Goal: Task Accomplishment & Management: Complete application form

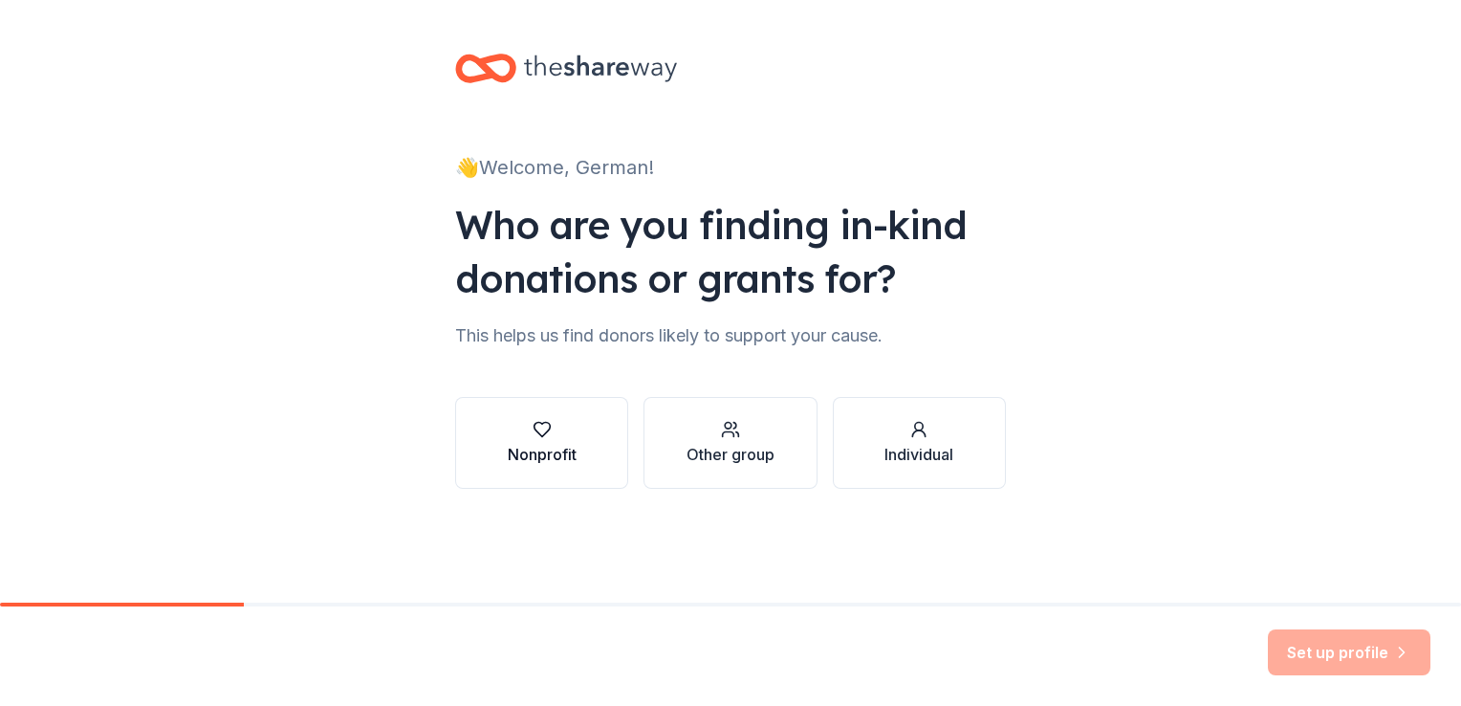
click at [570, 454] on div "Nonprofit" at bounding box center [542, 454] width 69 height 23
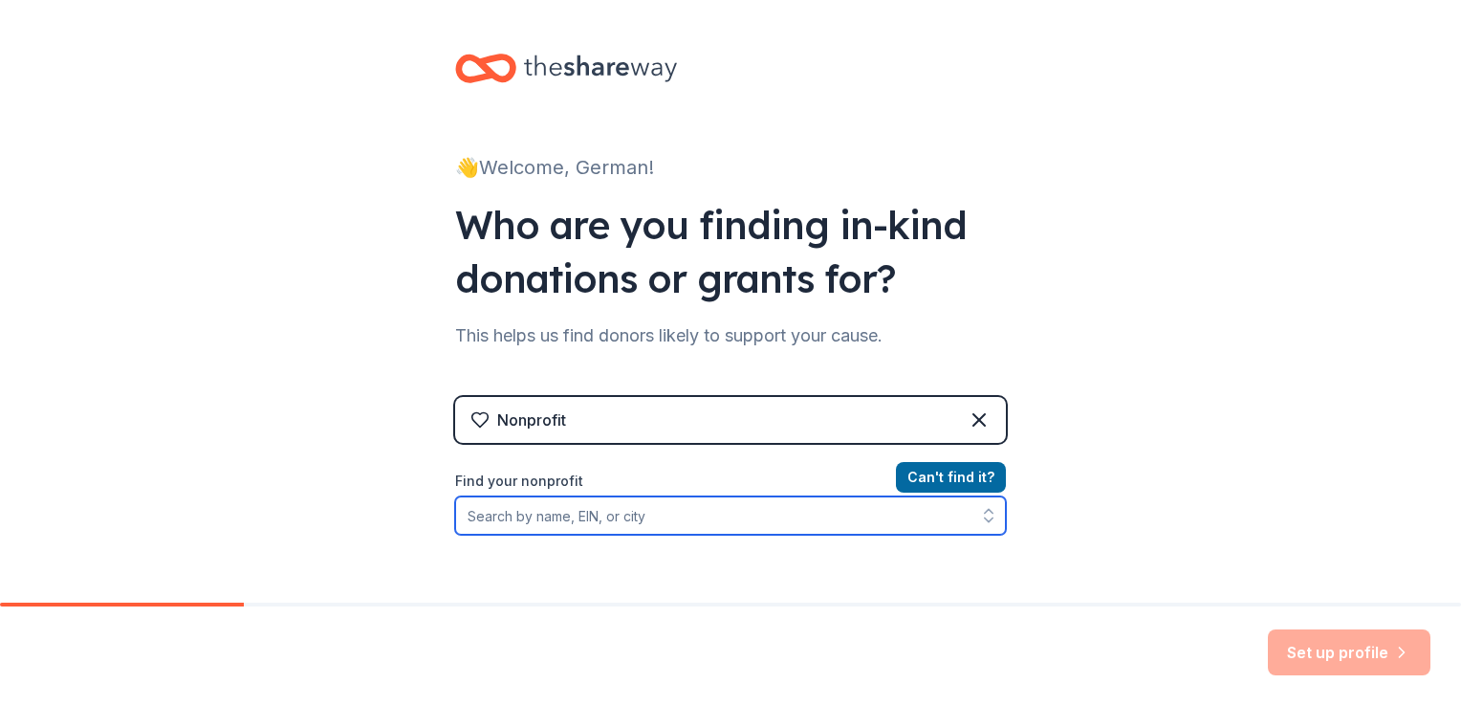
click at [624, 520] on input "Find your nonprofit" at bounding box center [730, 515] width 551 height 38
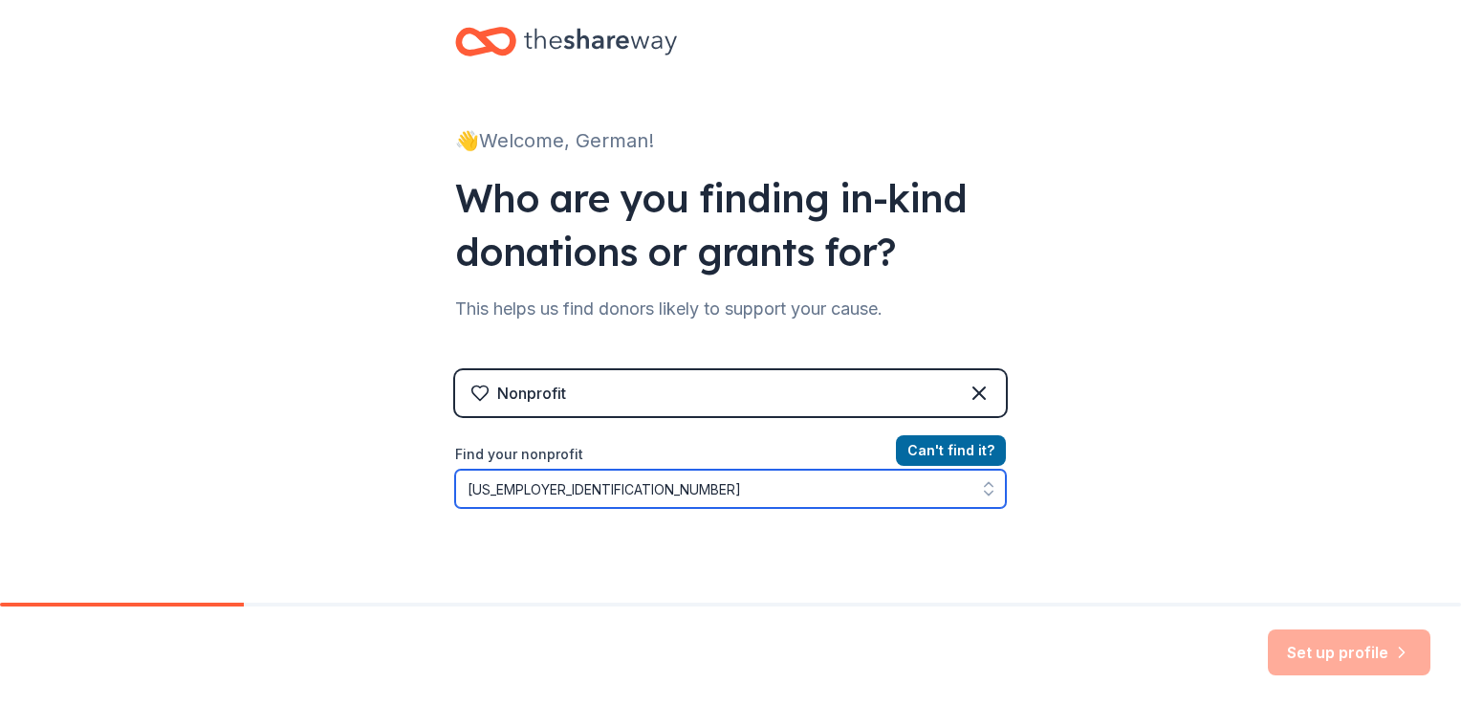
type input "86-06171818"
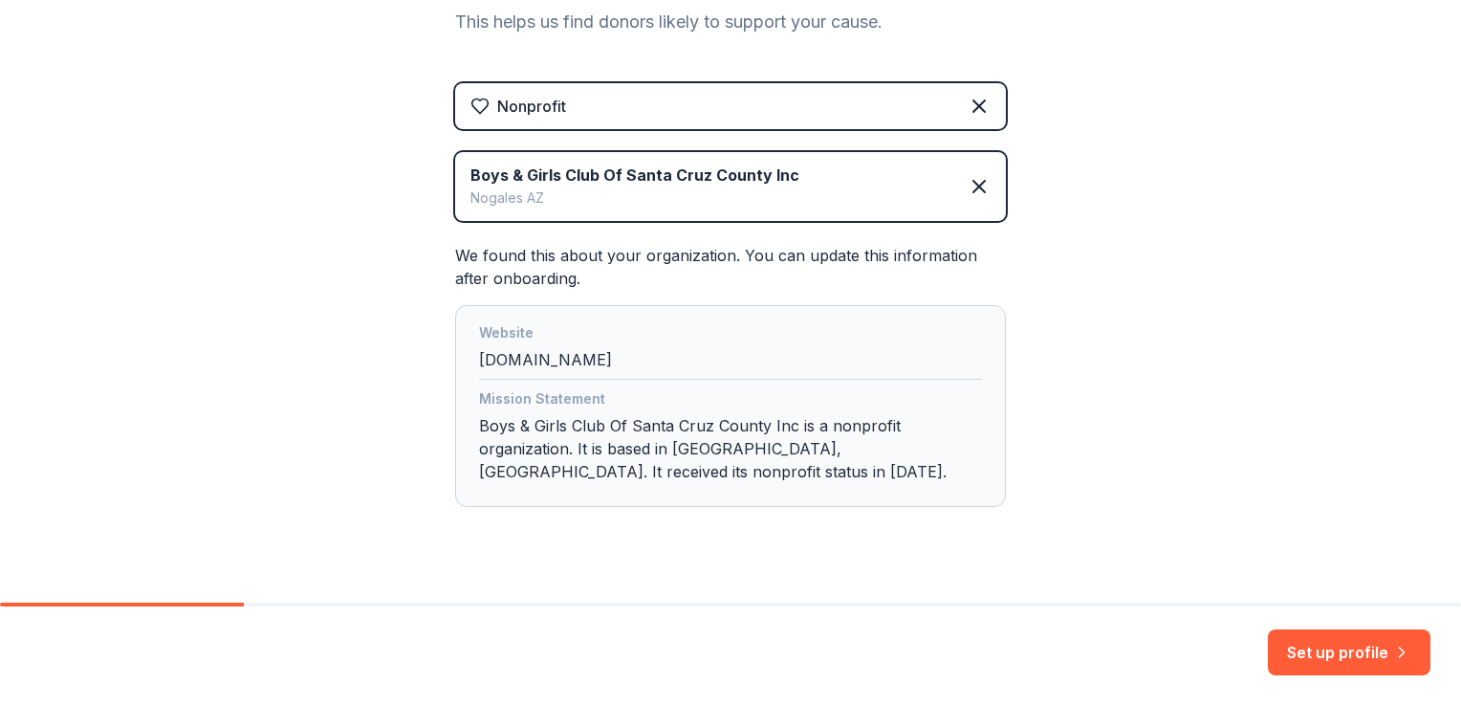
scroll to position [347, 0]
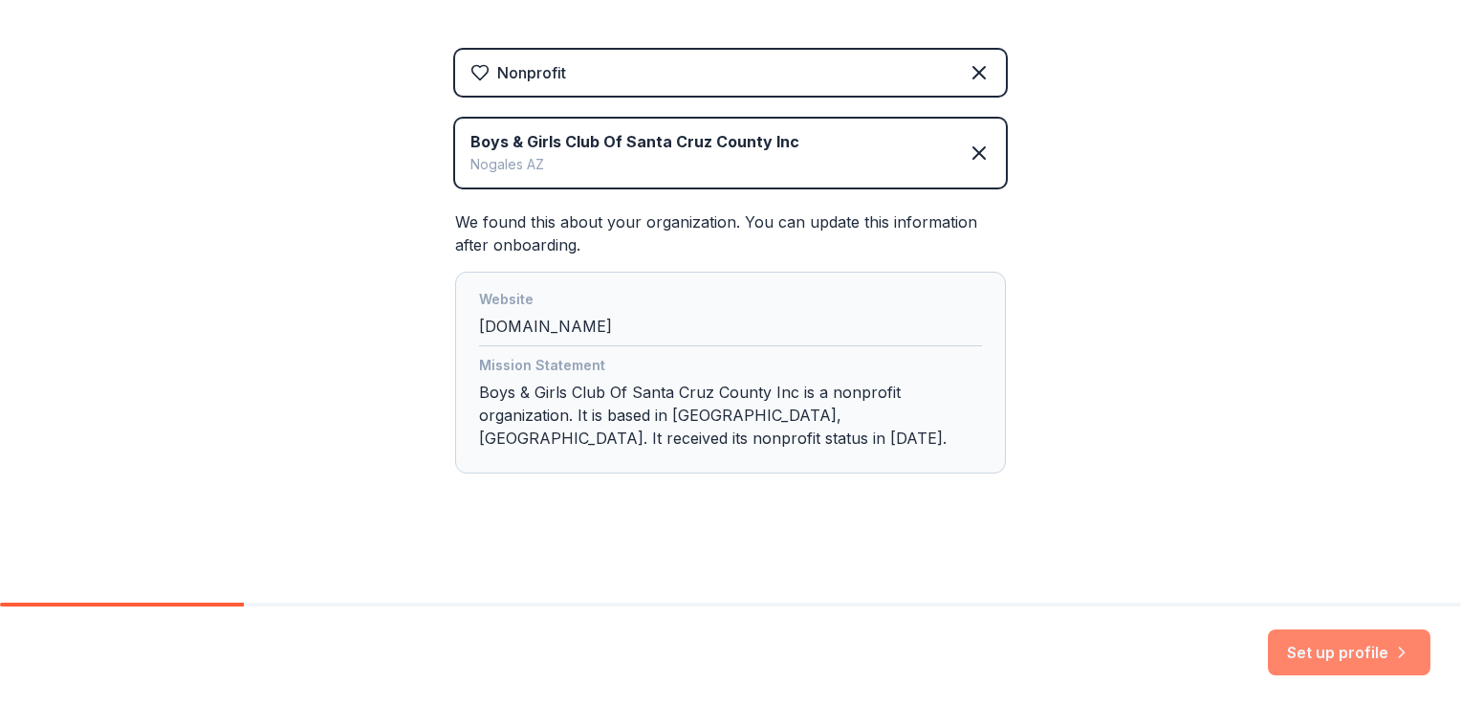
click at [1347, 658] on button "Set up profile" at bounding box center [1349, 652] width 163 height 46
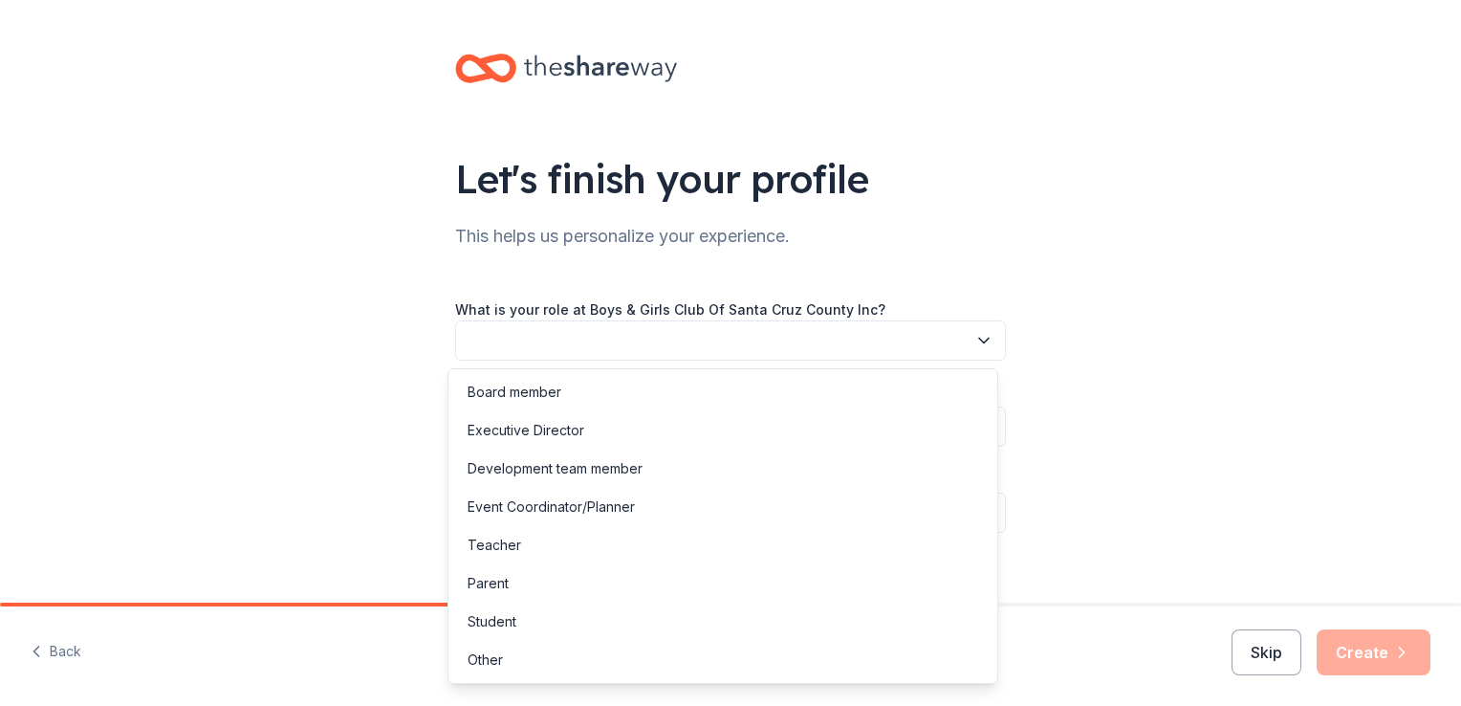
click at [930, 326] on button "button" at bounding box center [730, 340] width 551 height 40
click at [767, 430] on div "Executive Director" at bounding box center [722, 430] width 541 height 38
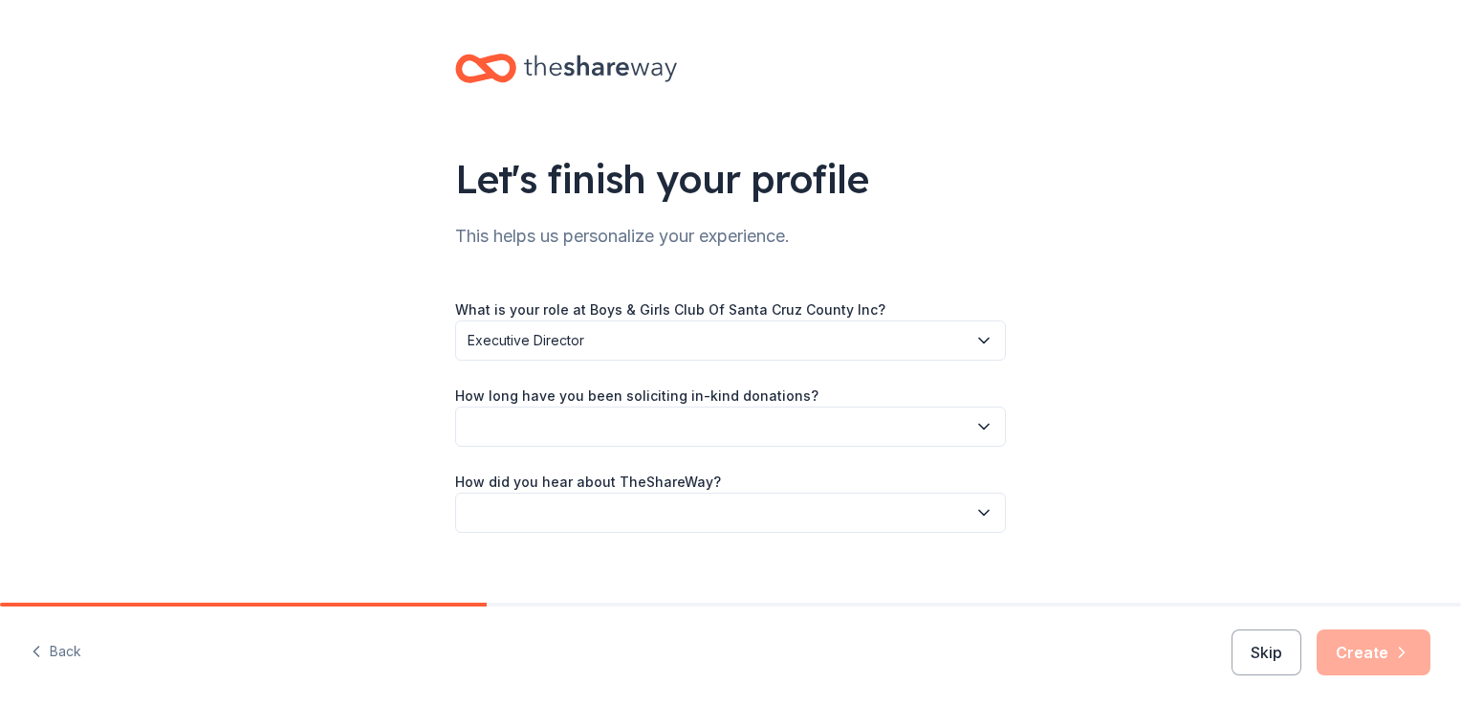
click at [751, 430] on button "button" at bounding box center [730, 426] width 551 height 40
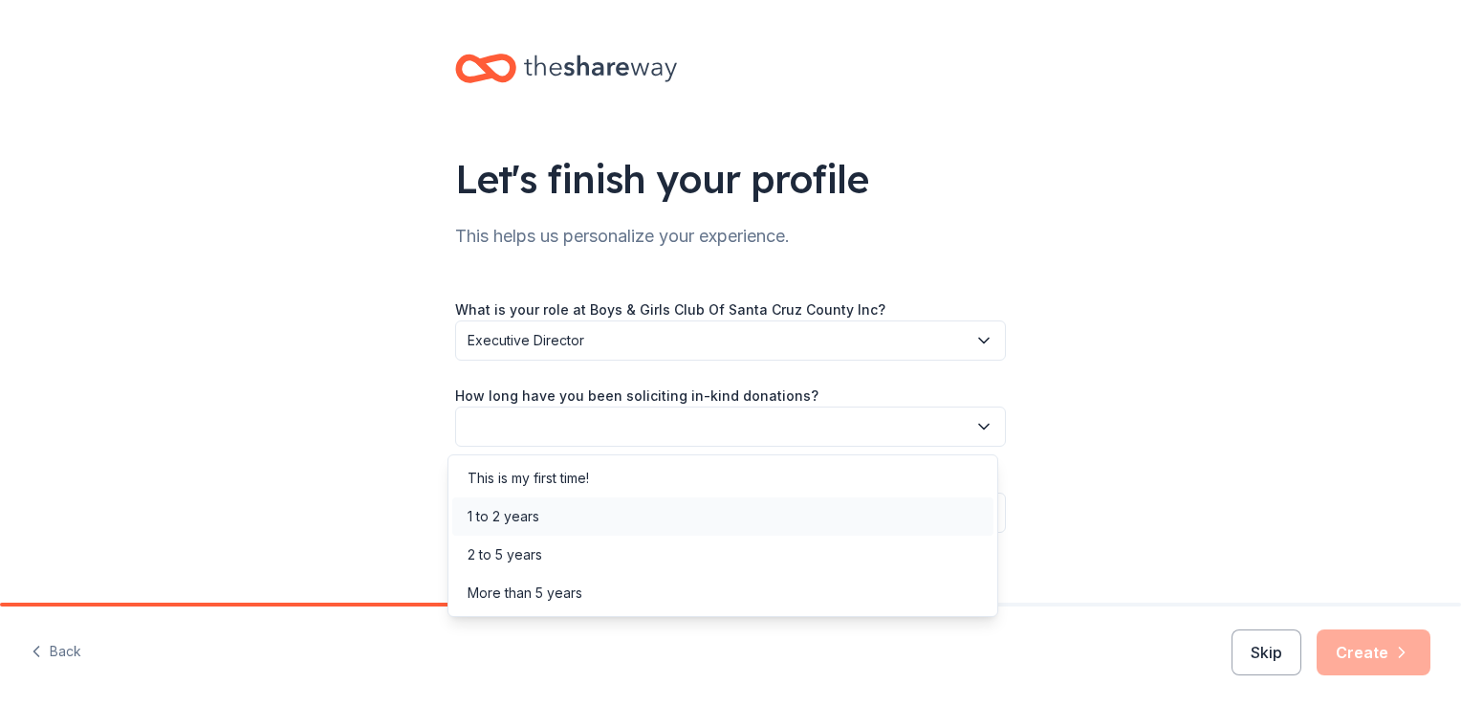
click at [651, 511] on div "1 to 2 years" at bounding box center [722, 516] width 541 height 38
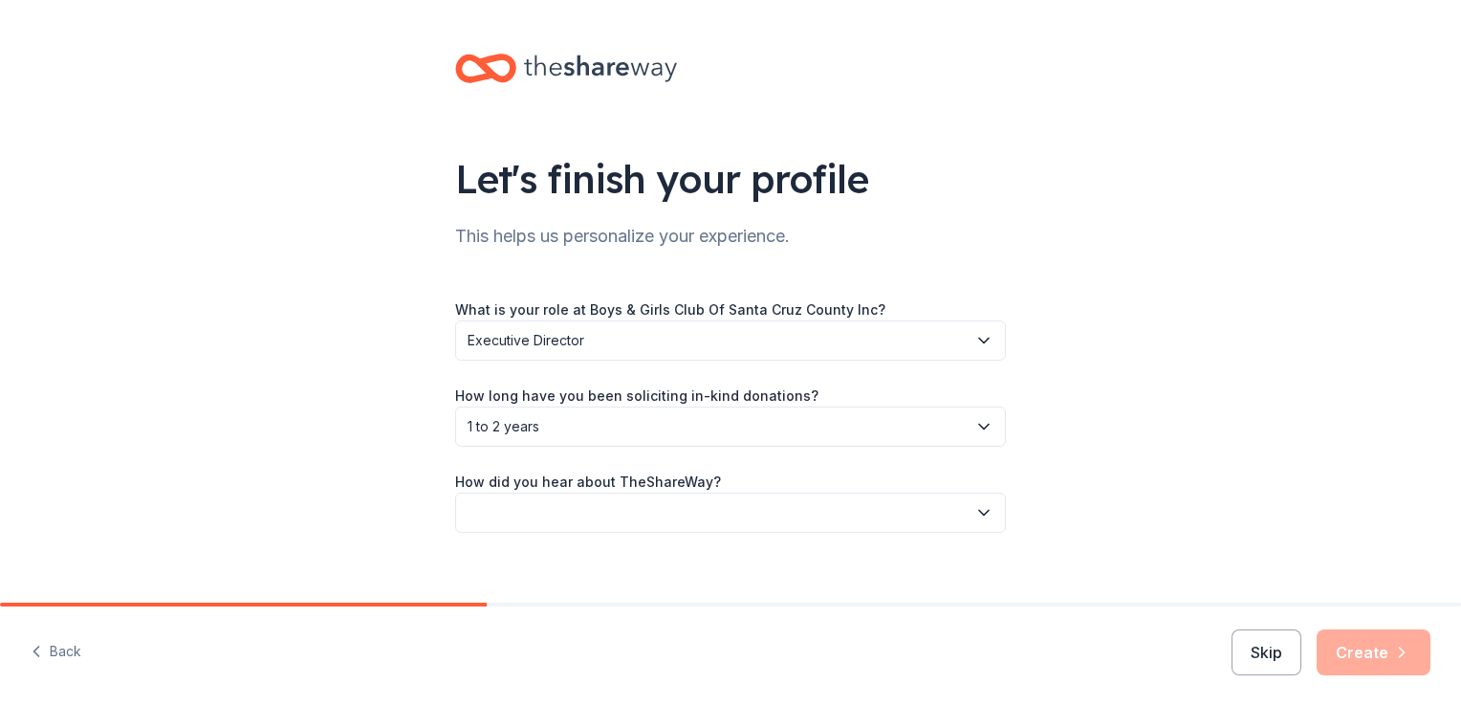
click at [656, 520] on button "button" at bounding box center [730, 513] width 551 height 40
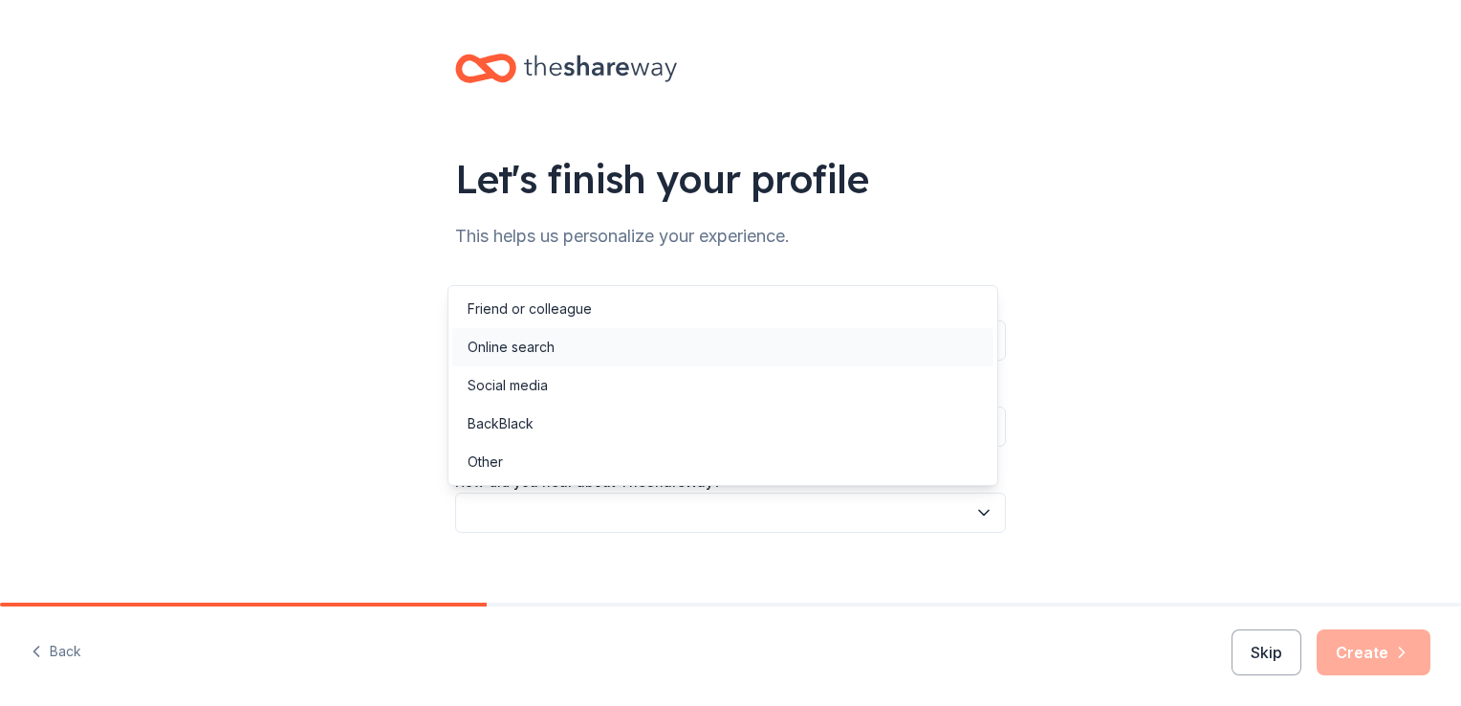
click at [559, 345] on div "Online search" at bounding box center [722, 347] width 541 height 38
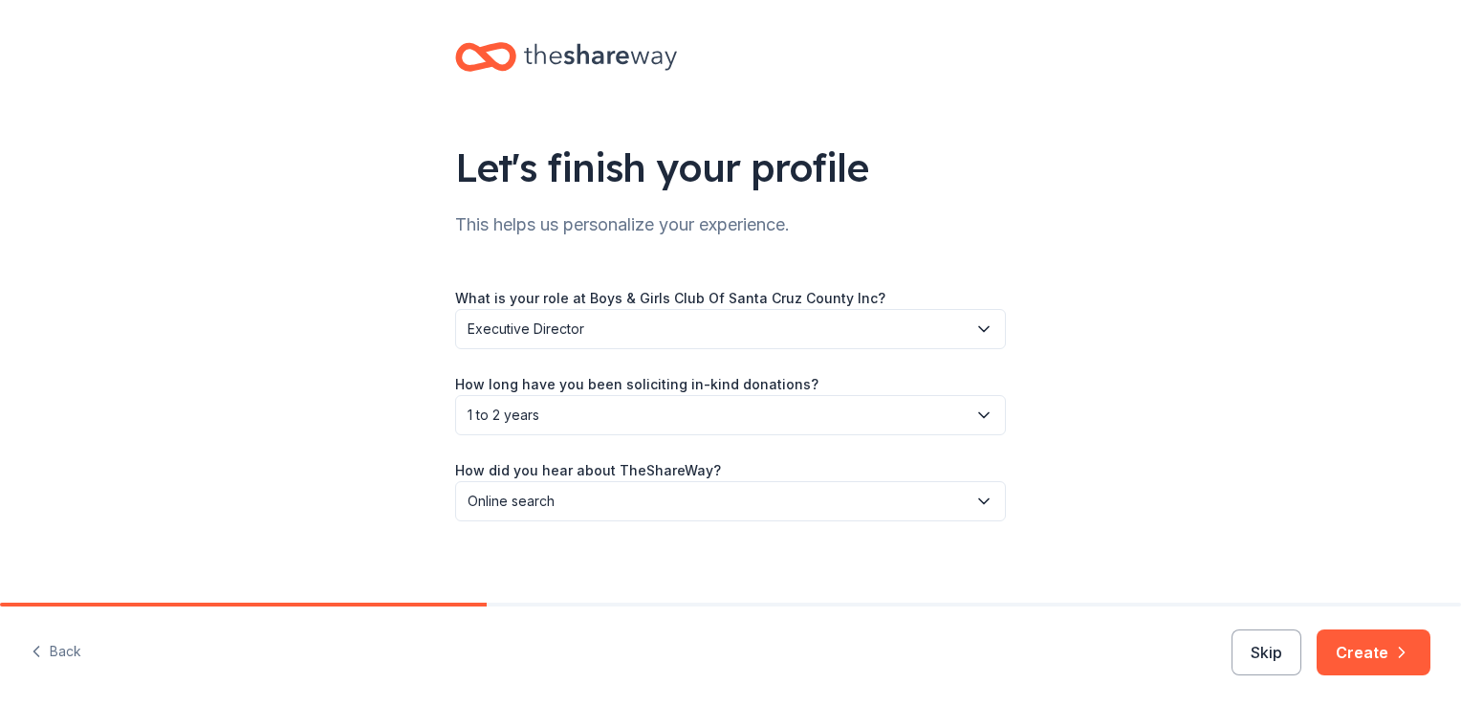
scroll to position [21, 0]
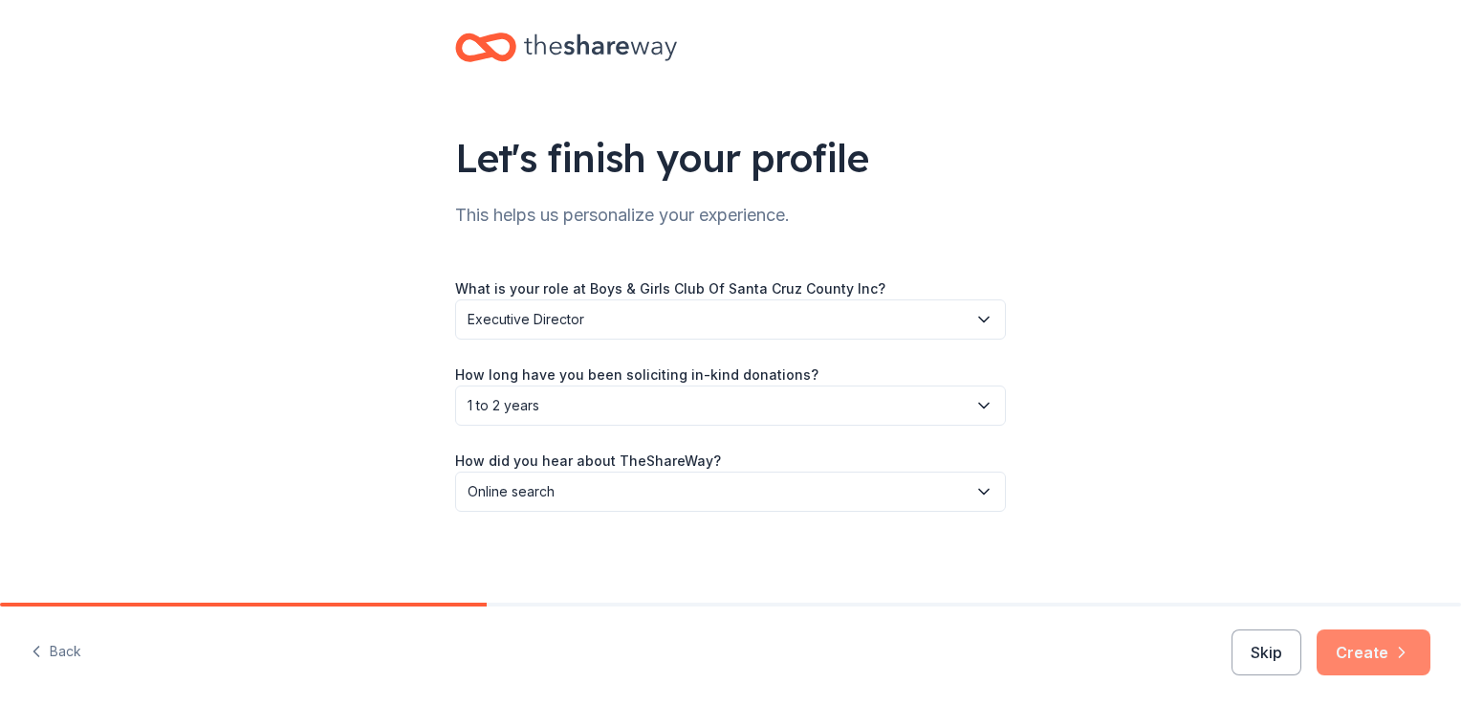
click at [1372, 661] on button "Create" at bounding box center [1374, 652] width 114 height 46
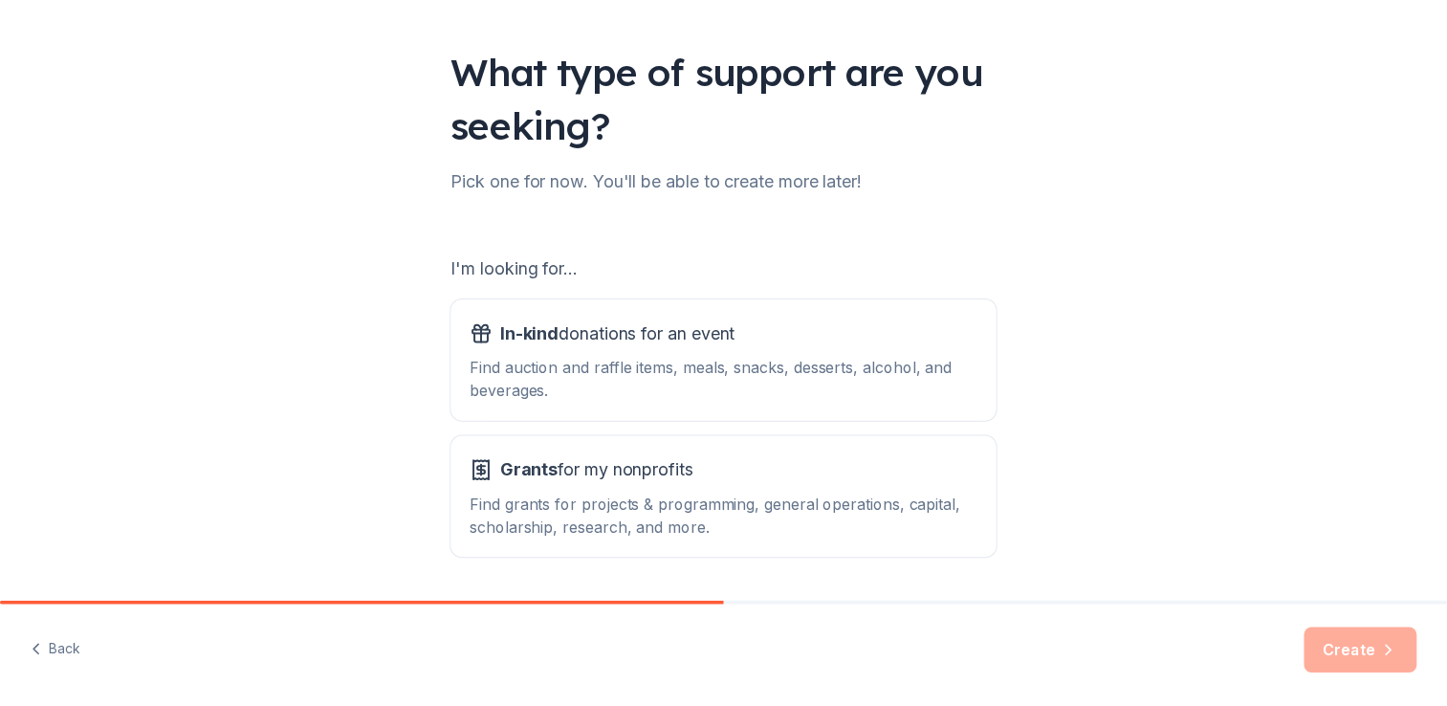
scroll to position [123, 0]
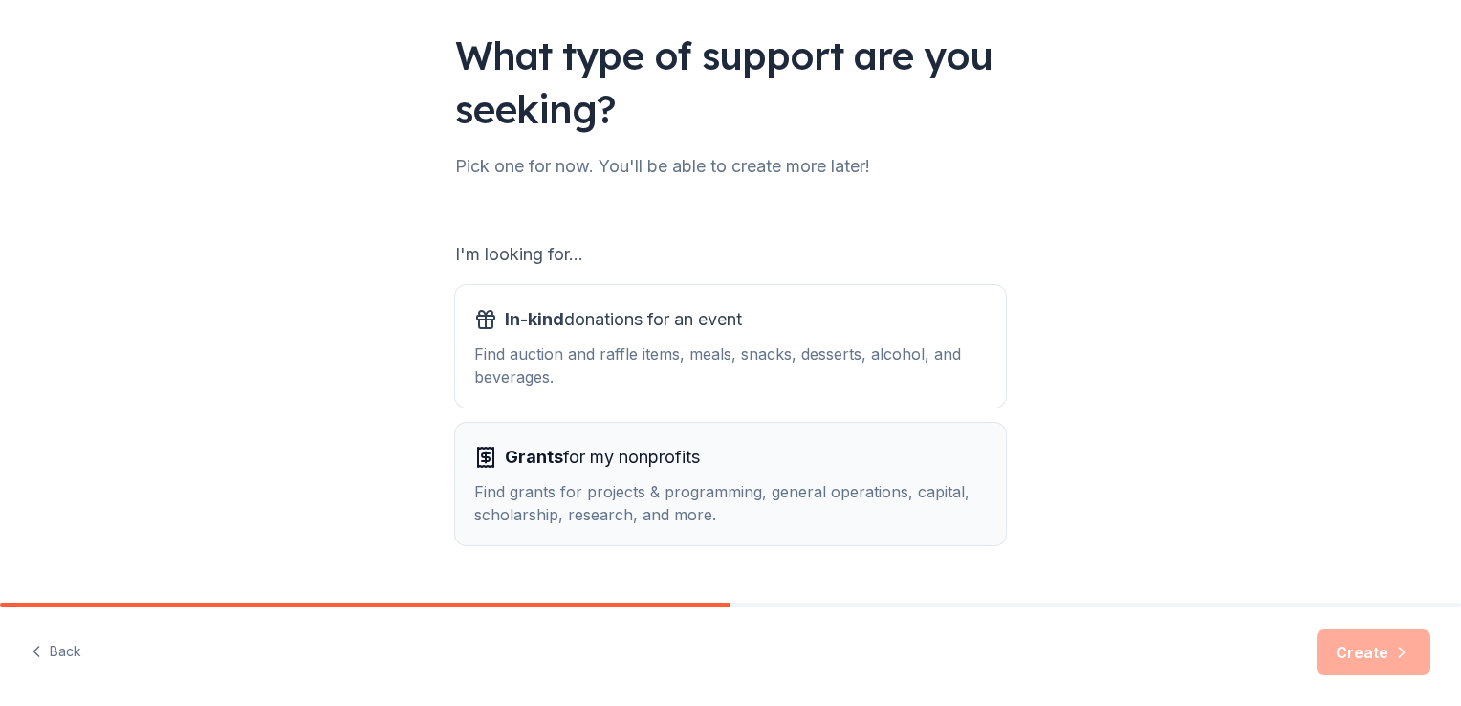
click at [739, 505] on div "Find grants for projects & programming, general operations, capital, scholarshi…" at bounding box center [730, 503] width 513 height 46
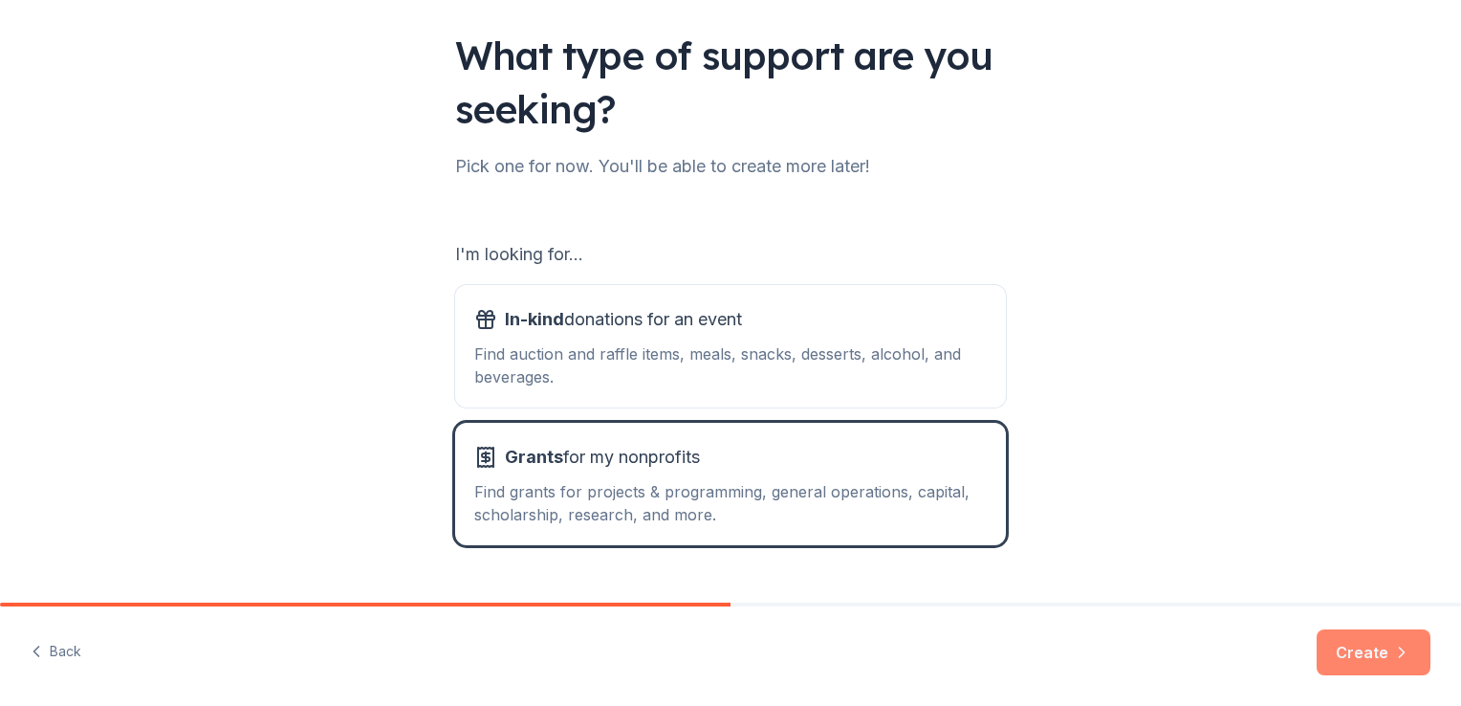
click at [1379, 648] on button "Create" at bounding box center [1374, 652] width 114 height 46
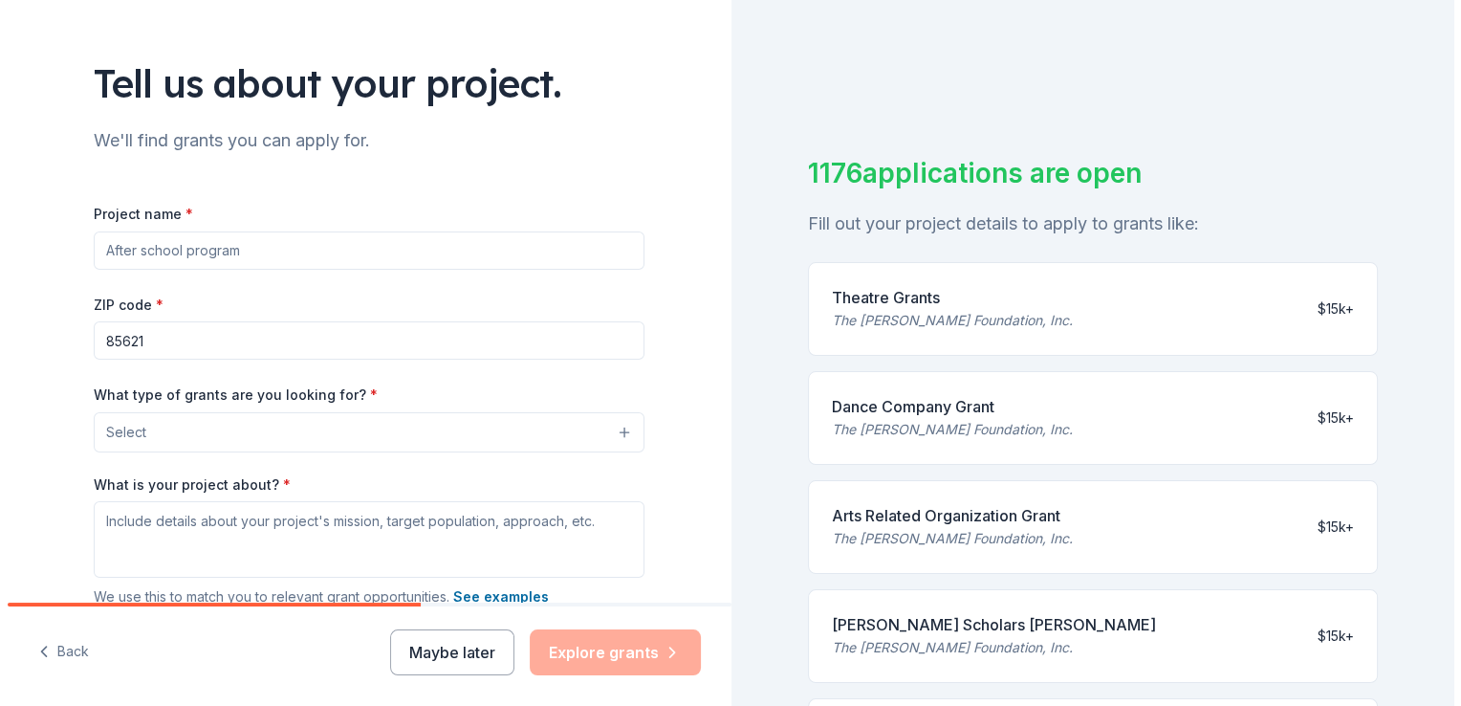
scroll to position [106, 0]
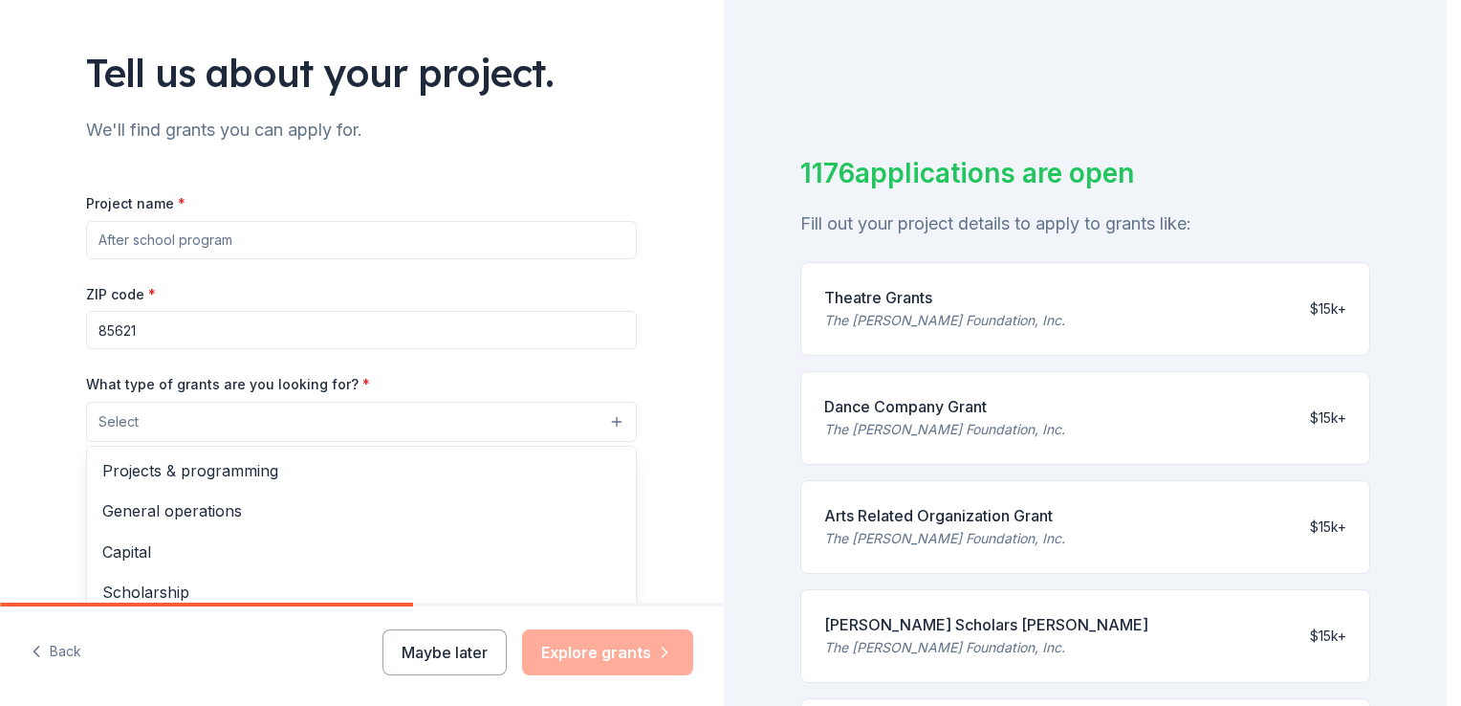
click at [348, 428] on button "Select" at bounding box center [361, 422] width 551 height 40
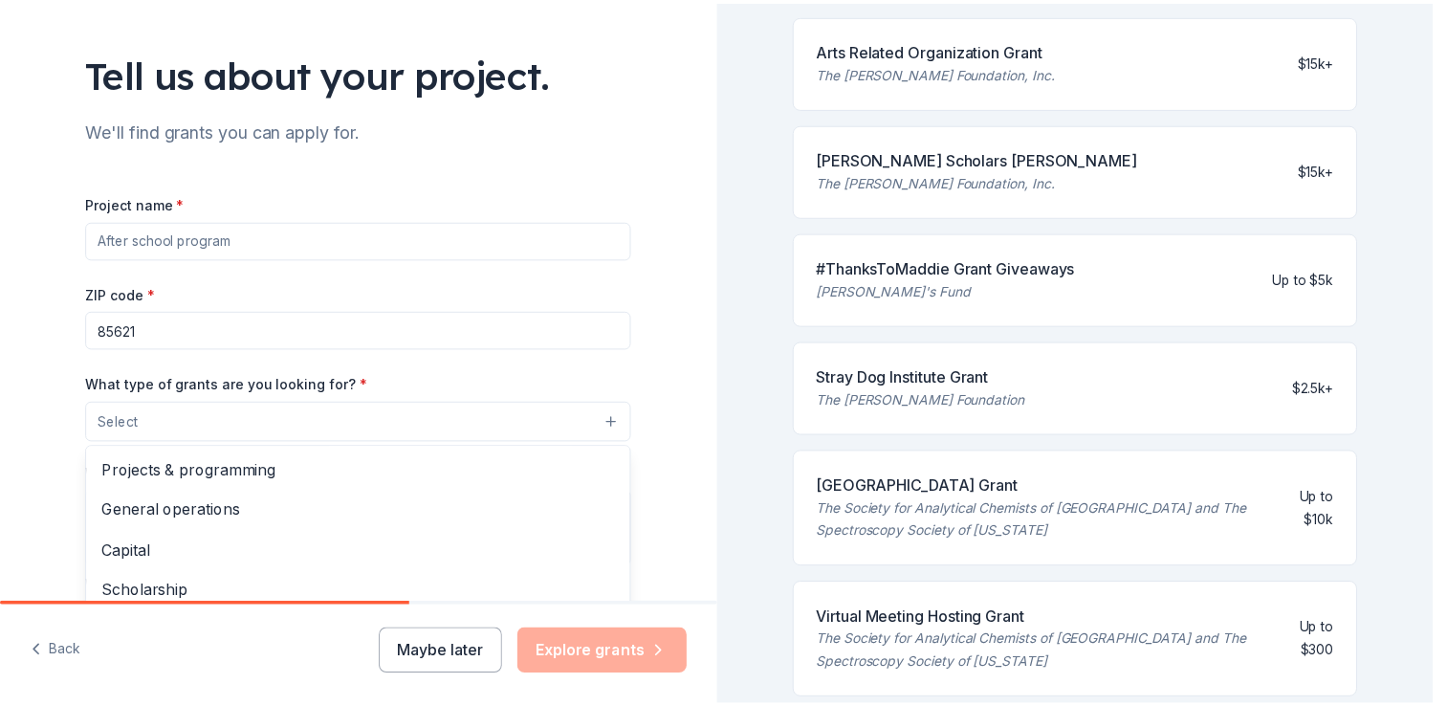
scroll to position [510, 0]
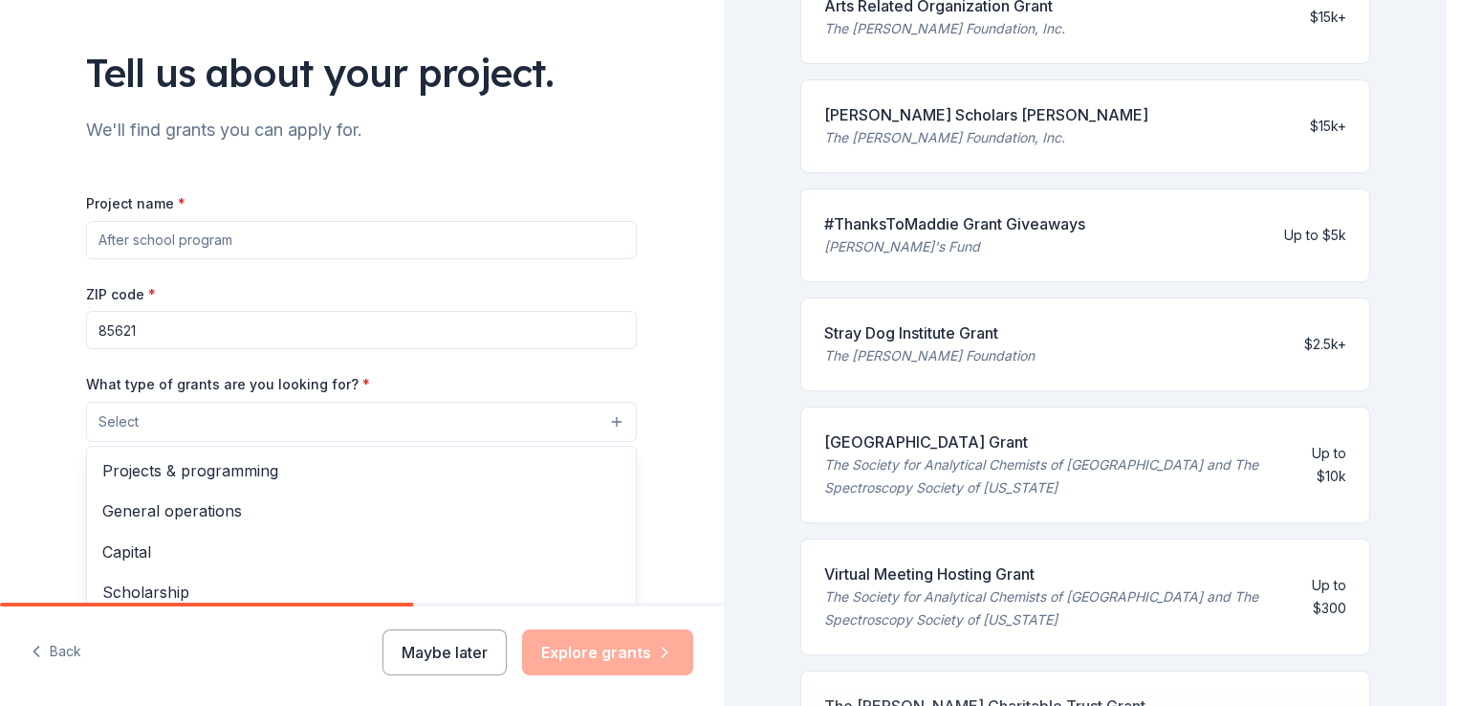
drag, startPoint x: 1437, startPoint y: 251, endPoint x: 1340, endPoint y: 464, distance: 234.1
click at [1340, 464] on div "Tell us about your project. We'll find grants you can apply for. Project name *…" at bounding box center [723, 353] width 1447 height 706
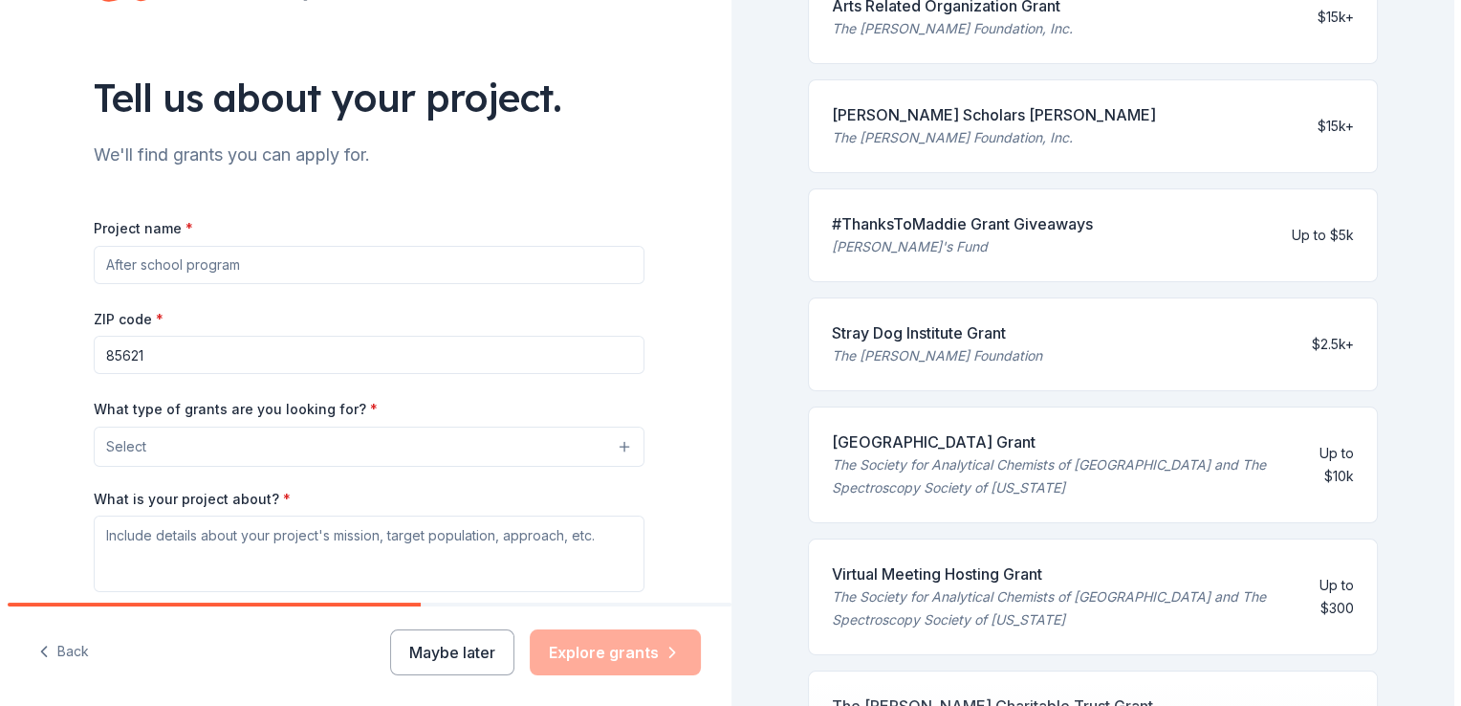
scroll to position [84, 0]
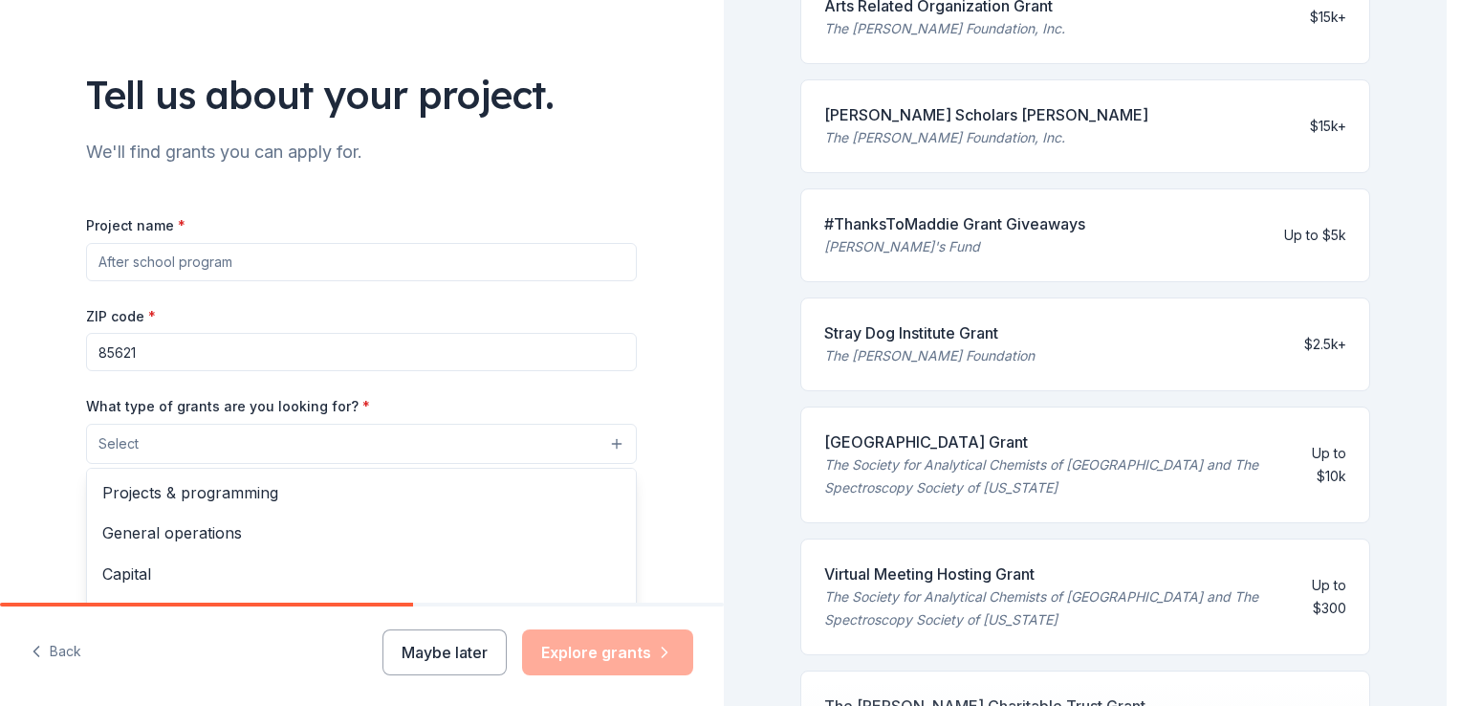
click at [500, 451] on button "Select" at bounding box center [361, 444] width 551 height 40
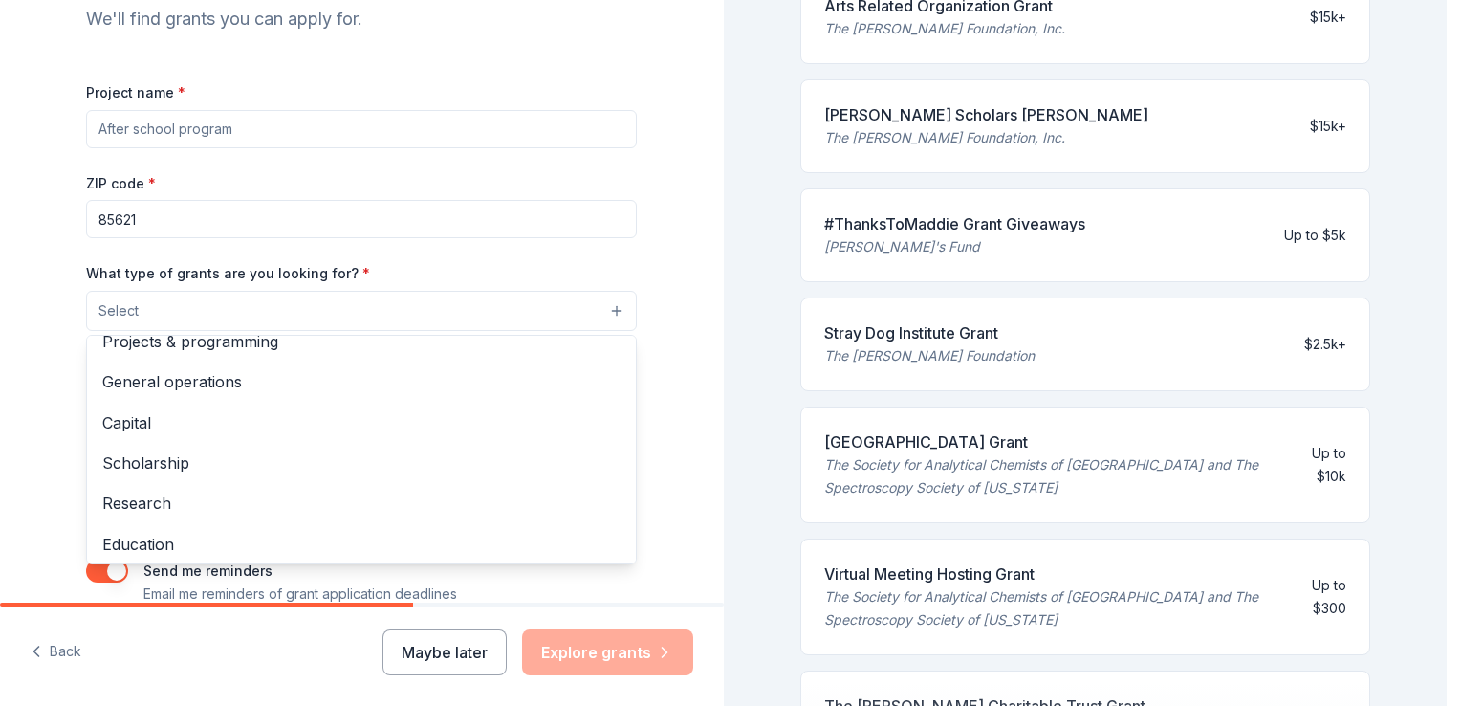
scroll to position [0, 0]
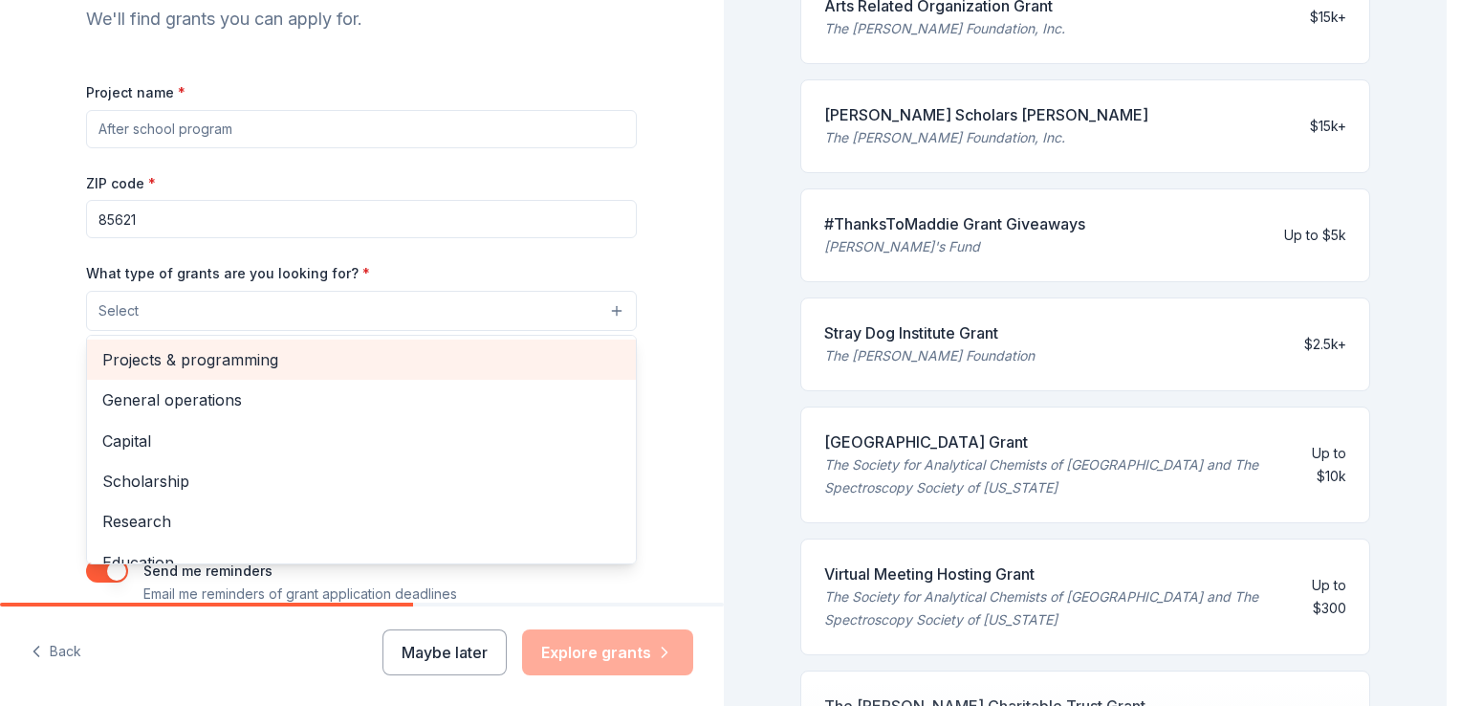
click at [349, 350] on span "Projects & programming" at bounding box center [361, 359] width 518 height 25
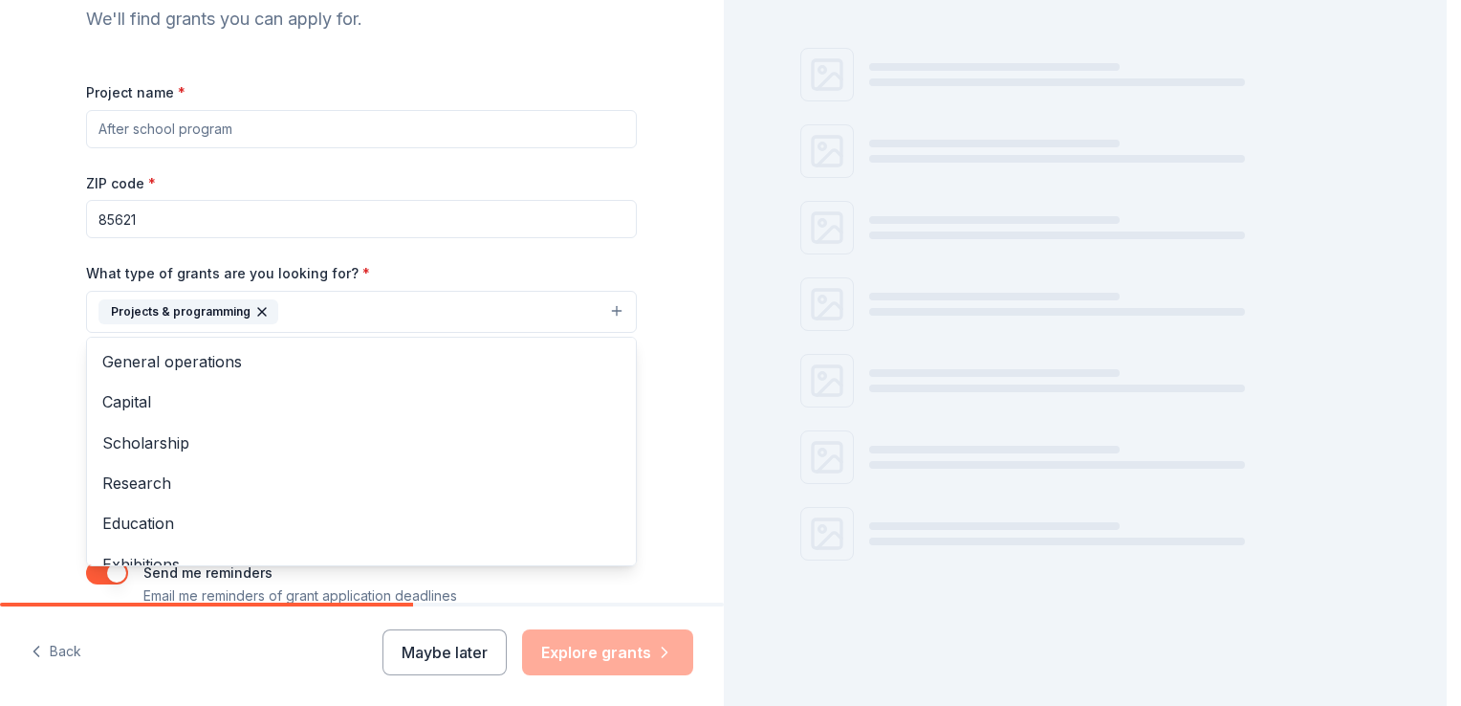
scroll to position [510, 0]
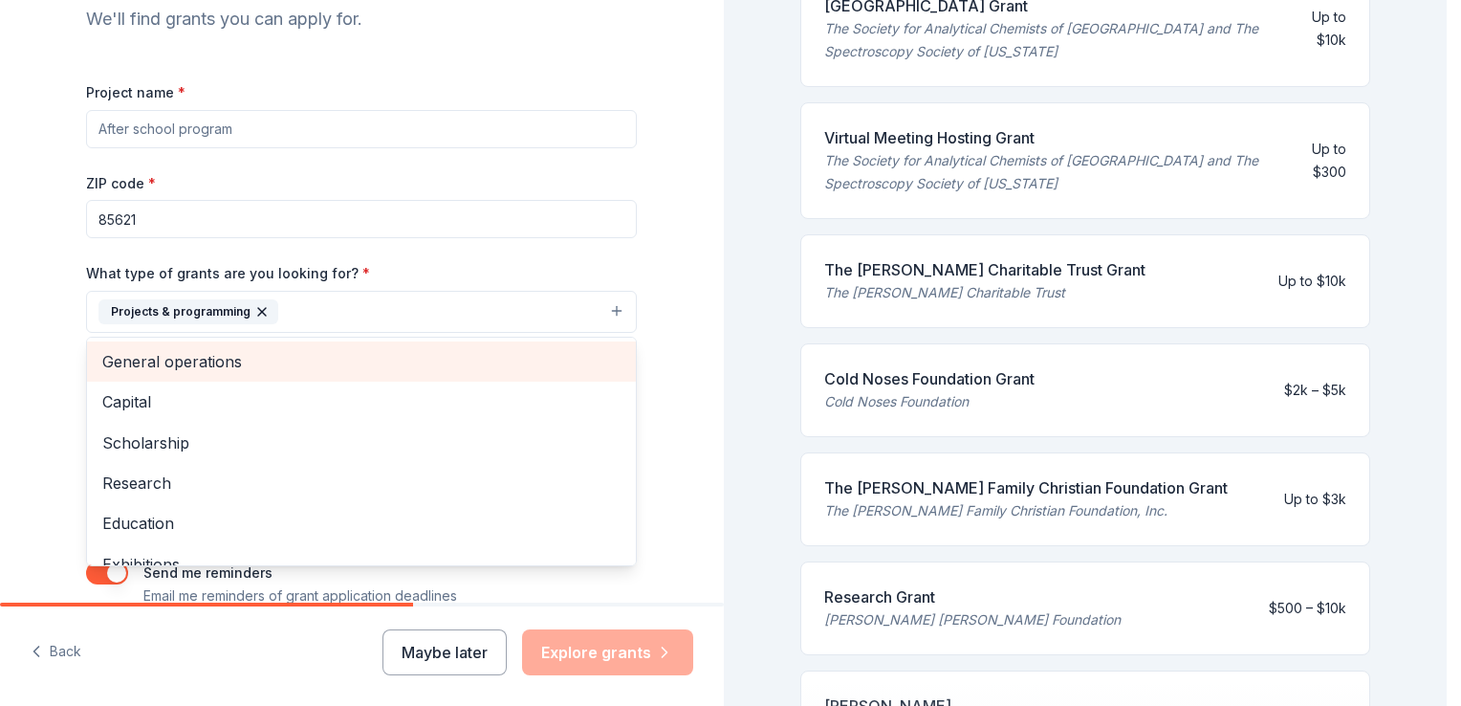
click at [191, 362] on span "General operations" at bounding box center [361, 361] width 518 height 25
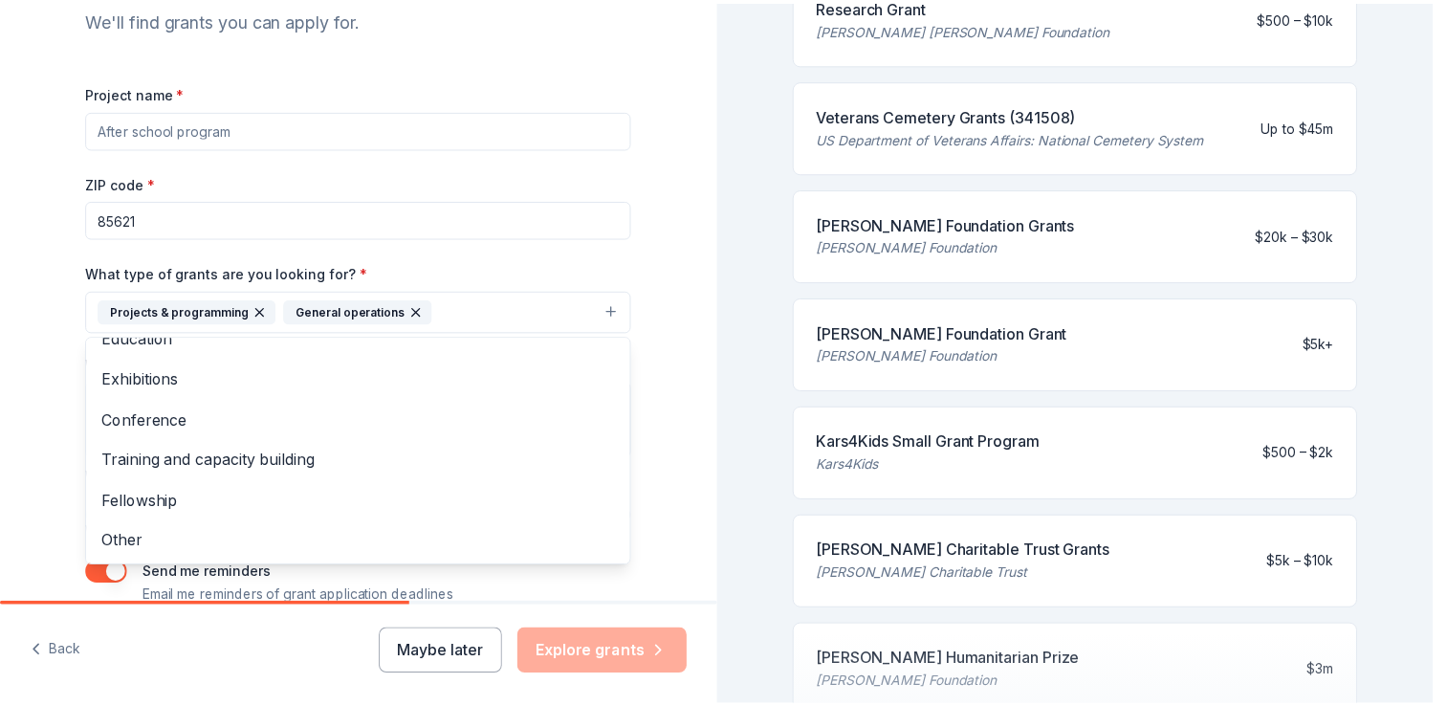
scroll to position [0, 0]
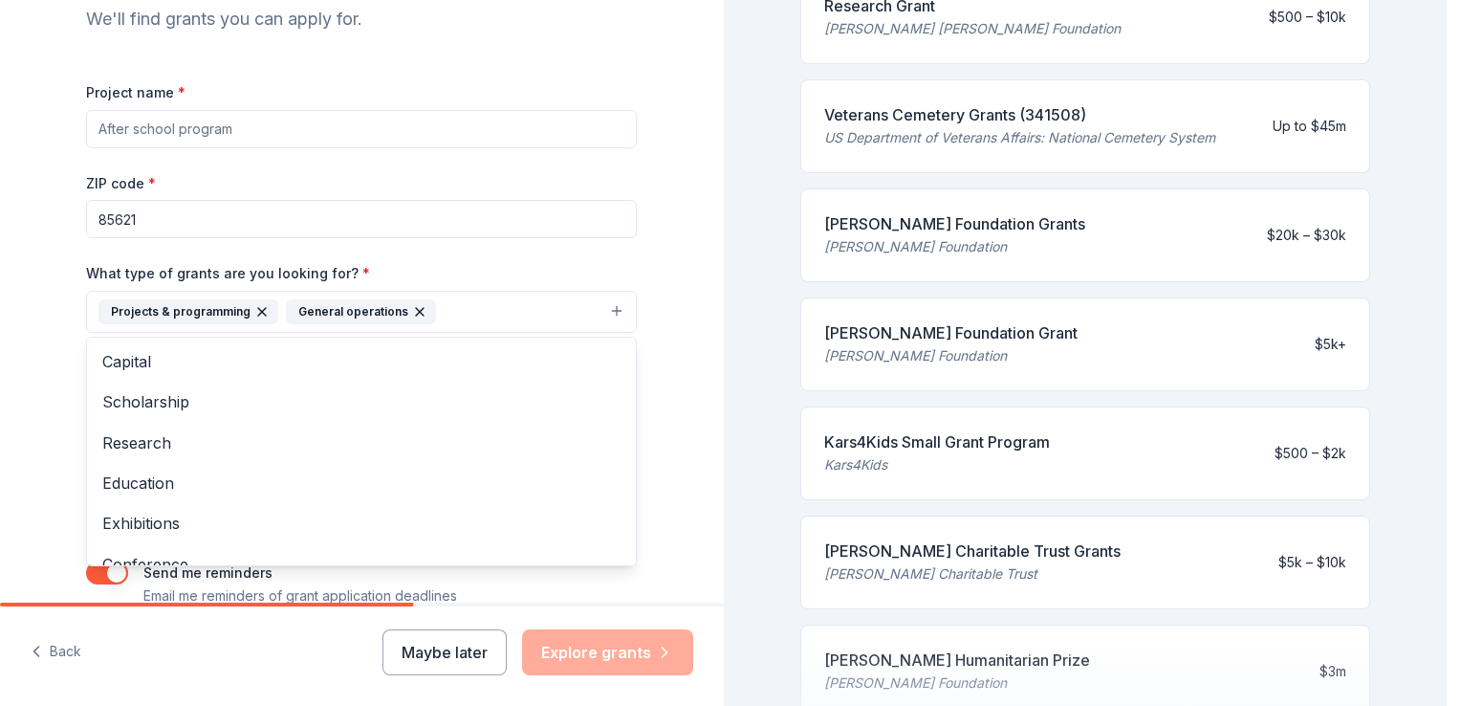
click at [653, 369] on div "Tell us about your project. We'll find grants you can apply for. Project name *…" at bounding box center [361, 241] width 612 height 916
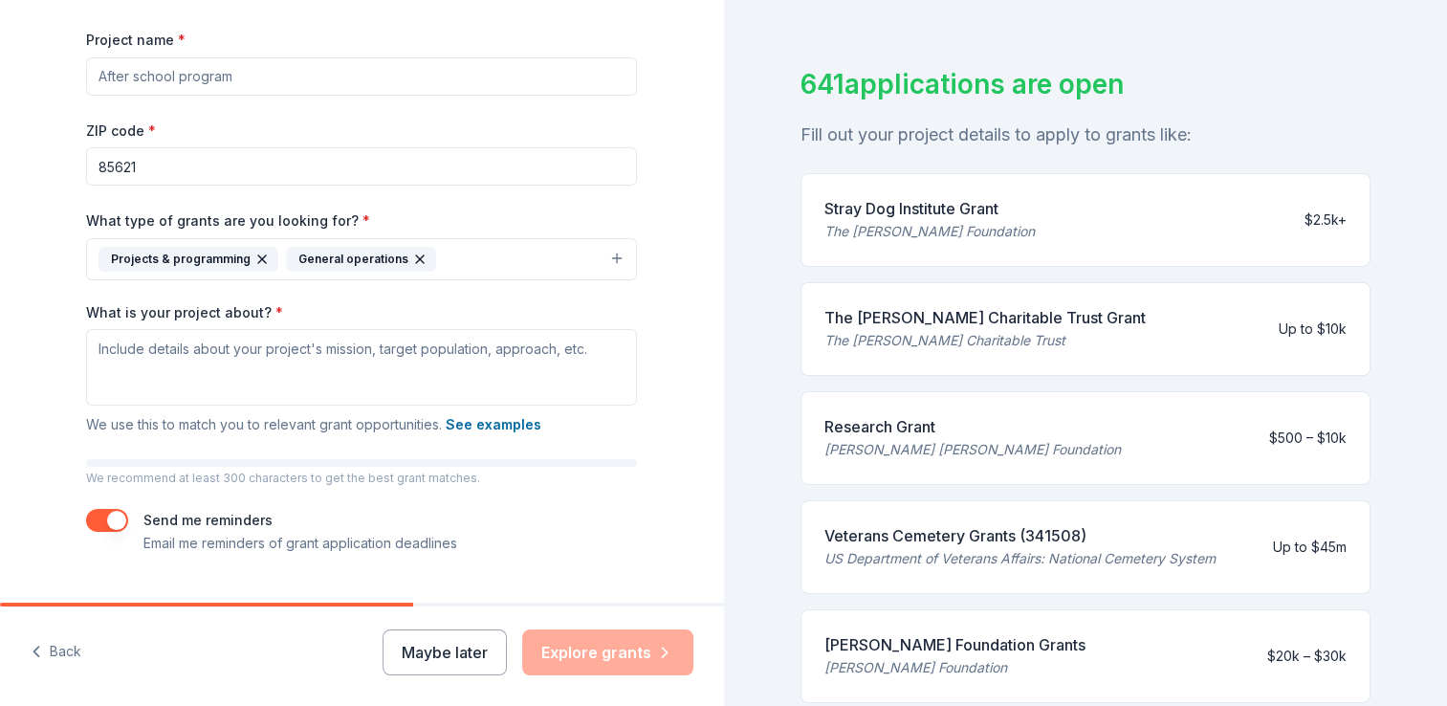
scroll to position [99, 0]
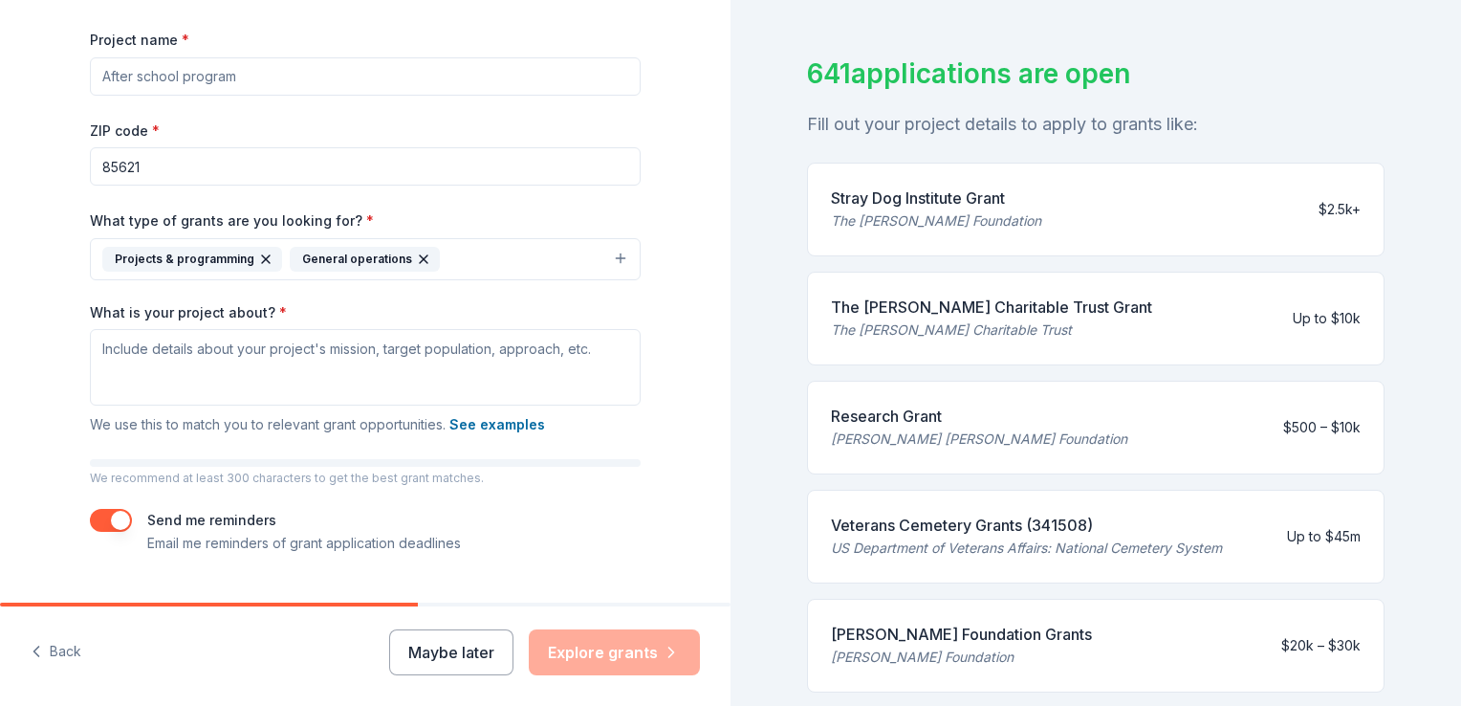
click at [498, 259] on button "Projects & programming General operations" at bounding box center [365, 259] width 551 height 42
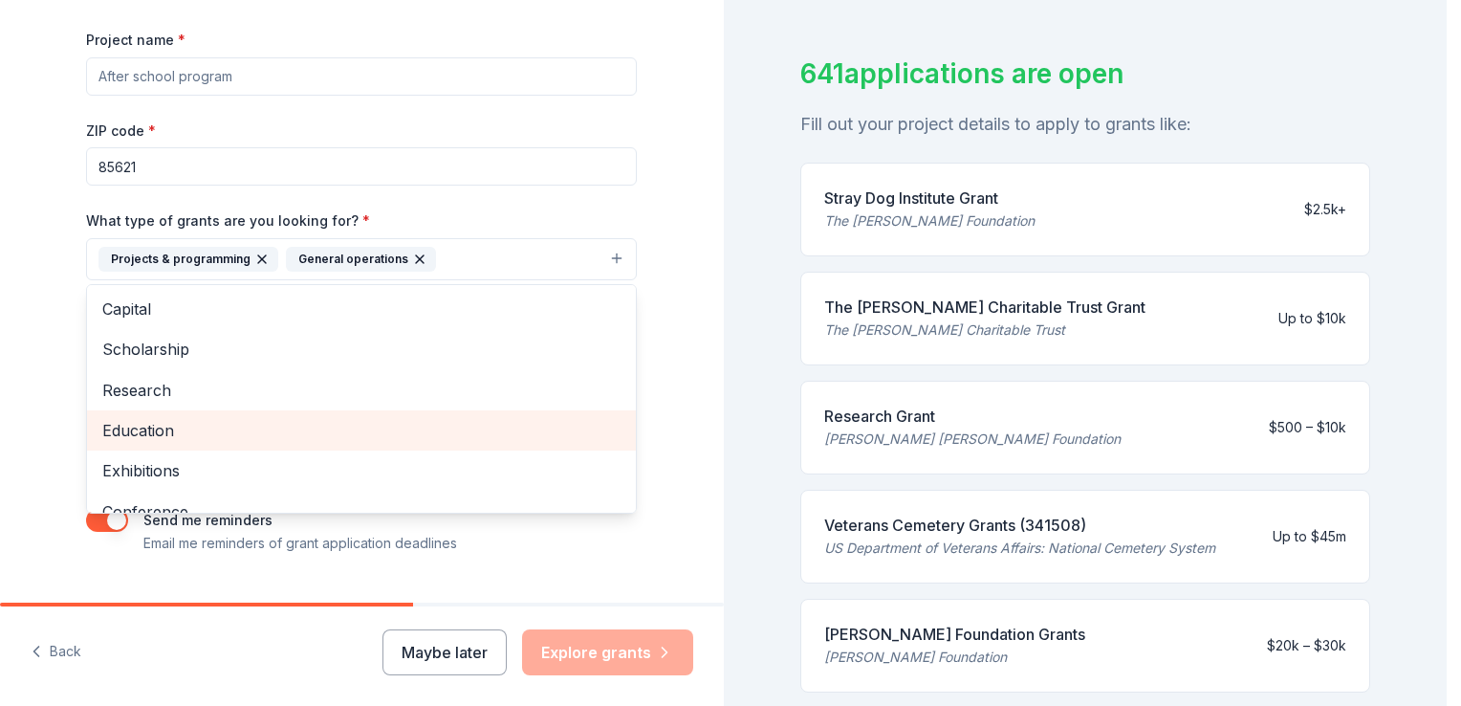
click at [344, 436] on span "Education" at bounding box center [361, 430] width 518 height 25
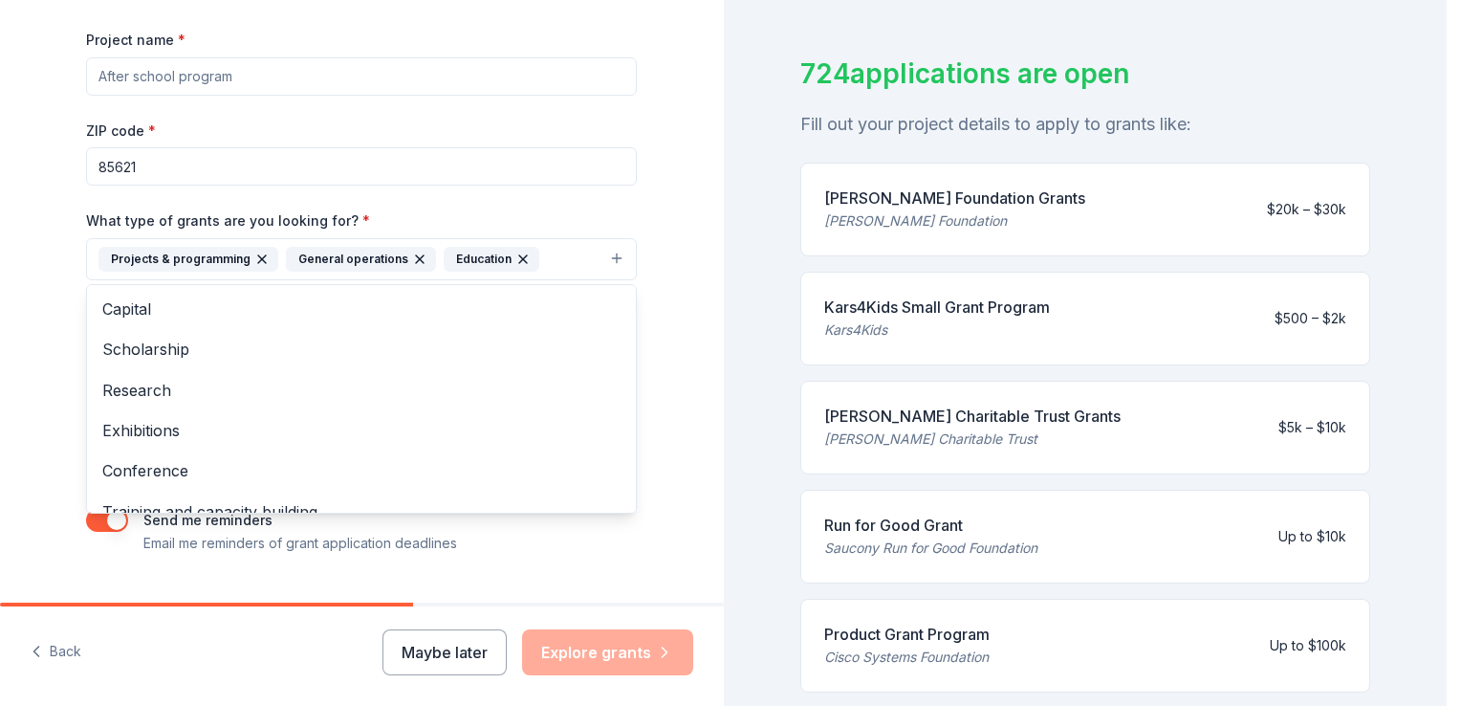
click at [651, 409] on div "Tell us about your project. We'll find grants you can apply for. Project name *…" at bounding box center [361, 188] width 612 height 916
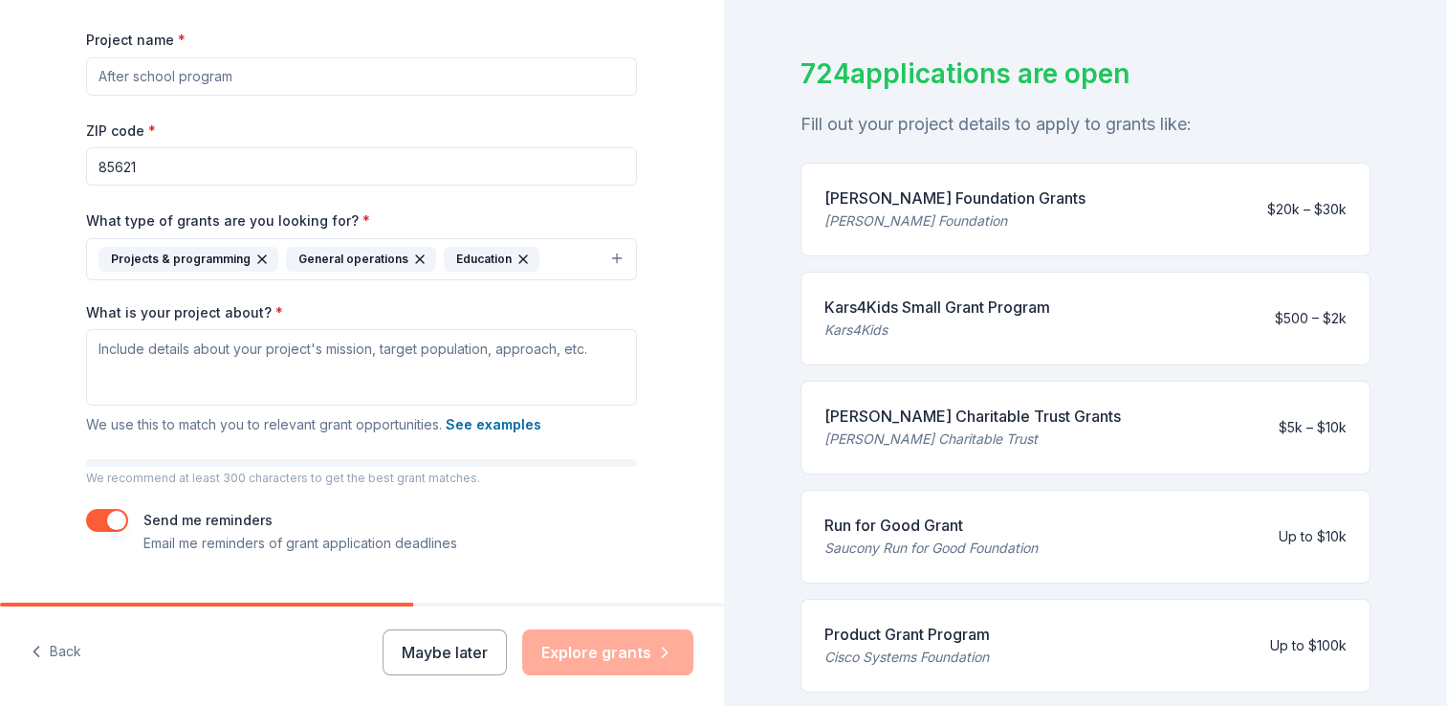
click at [659, 404] on div "Tell us about your project. We'll find grants you can apply for. Project name *…" at bounding box center [361, 188] width 612 height 916
click at [483, 426] on button "See examples" at bounding box center [494, 424] width 96 height 23
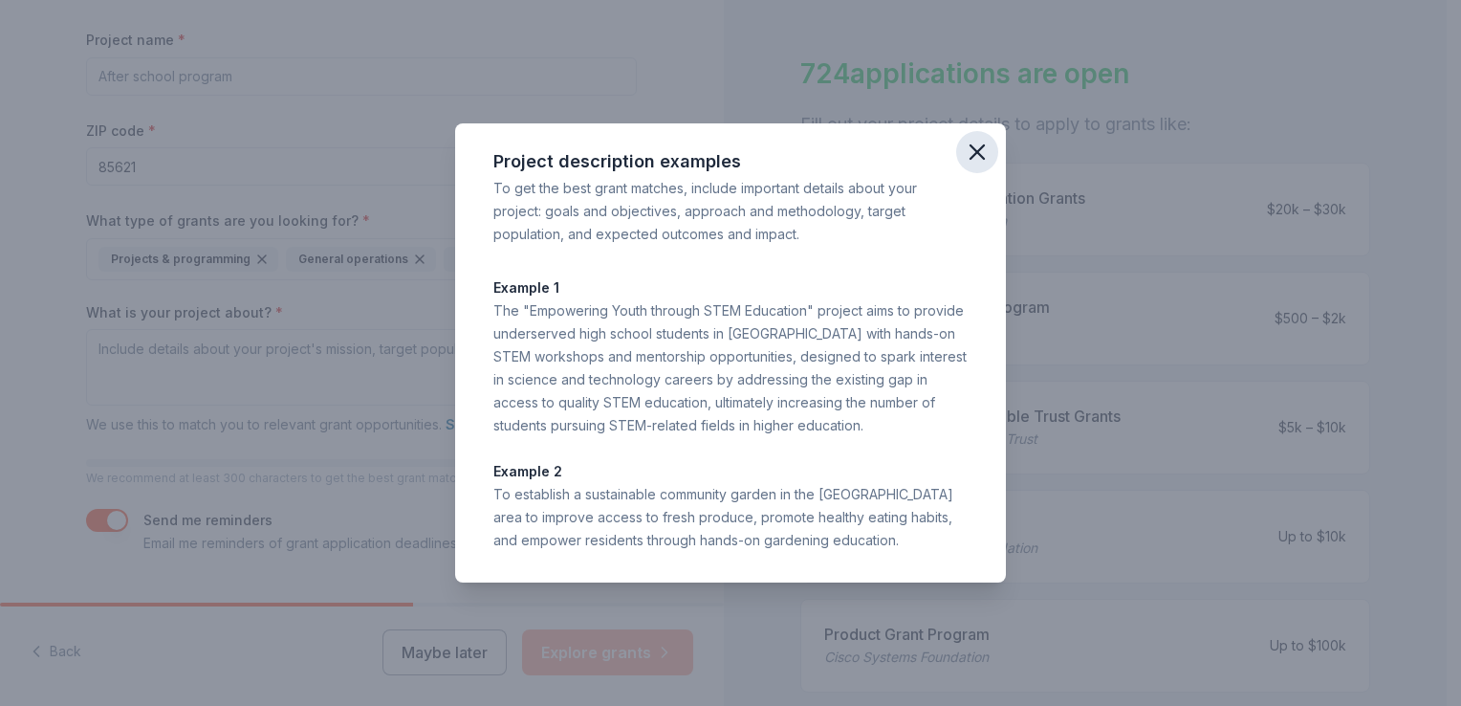
click at [979, 153] on icon "button" at bounding box center [977, 151] width 13 height 13
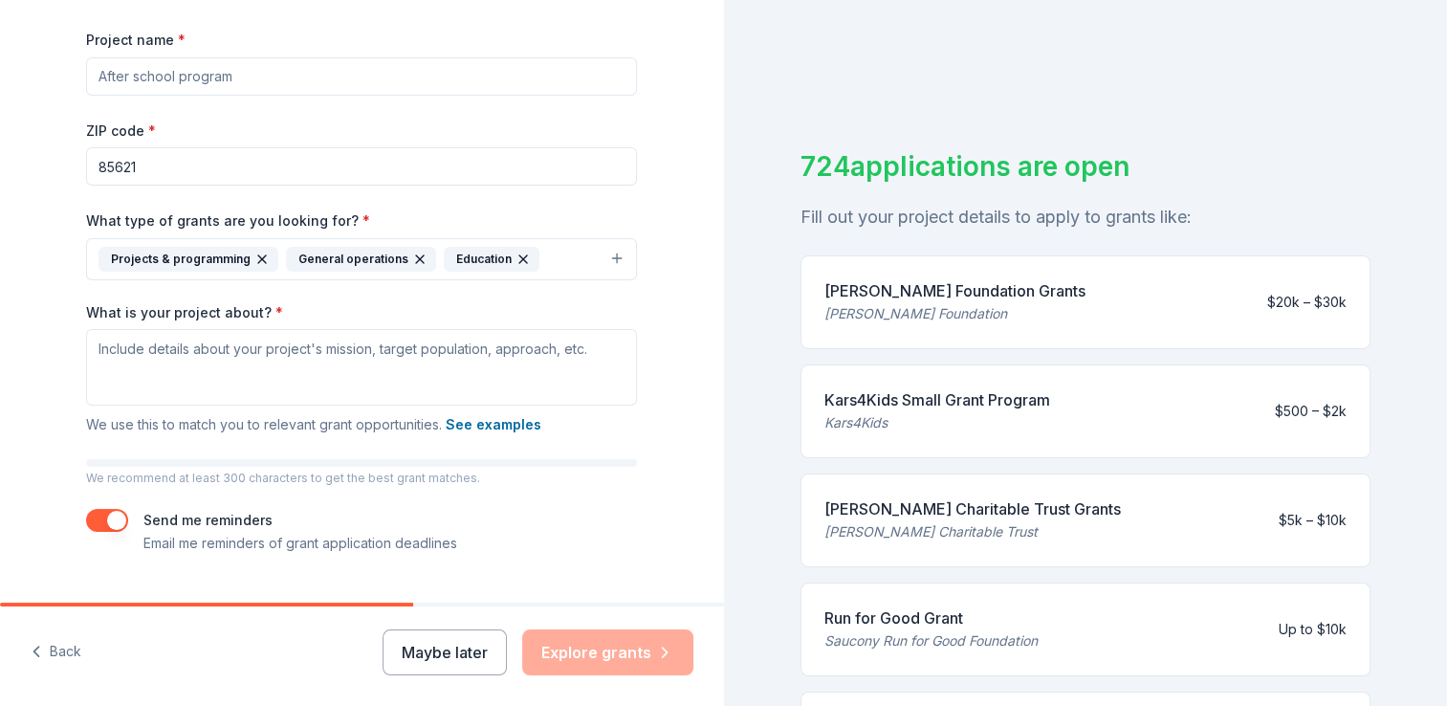
scroll to position [0, 0]
